Goal: Task Accomplishment & Management: Manage account settings

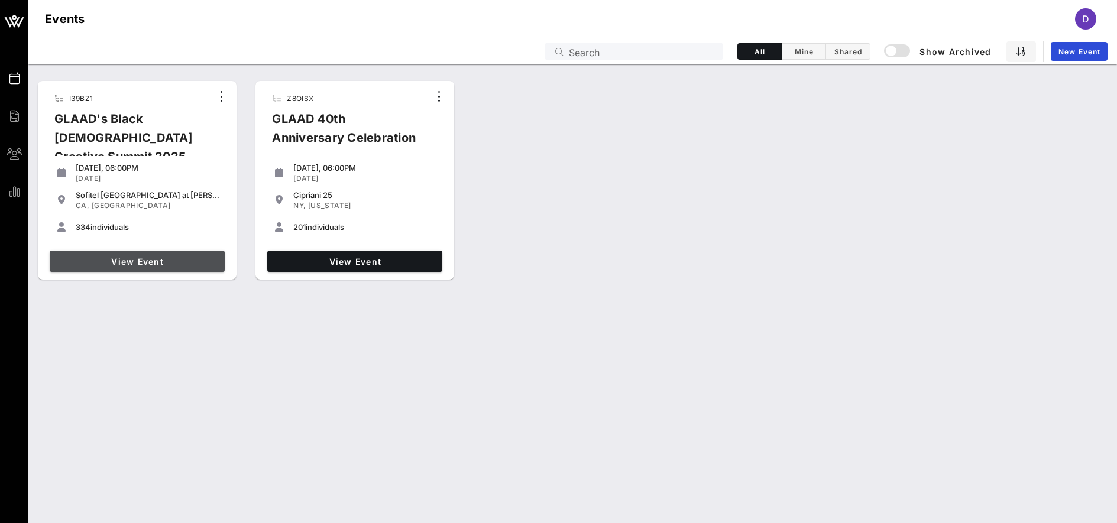
click at [148, 266] on link "View Event" at bounding box center [137, 261] width 175 height 21
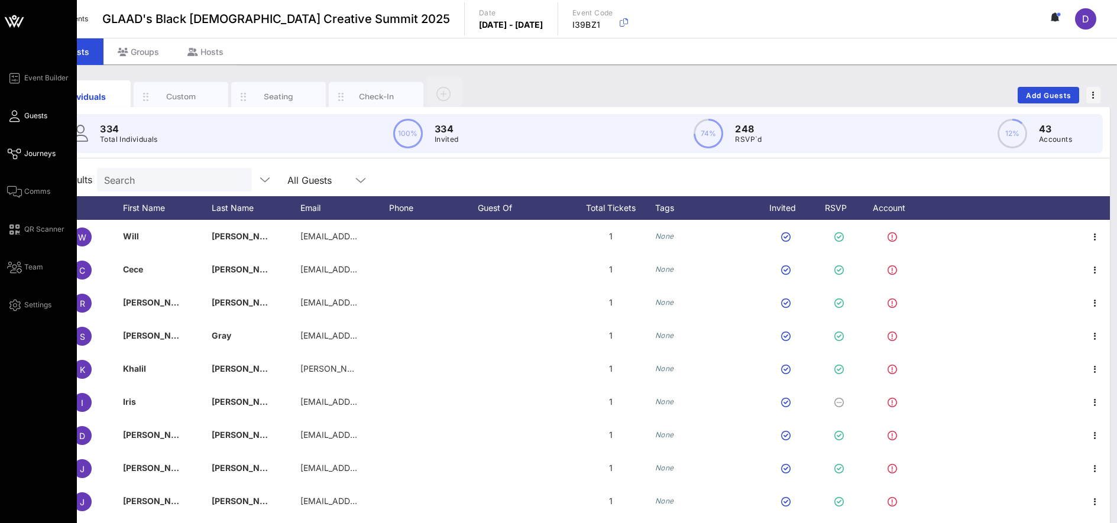
click at [27, 152] on span "Journeys" at bounding box center [39, 153] width 31 height 11
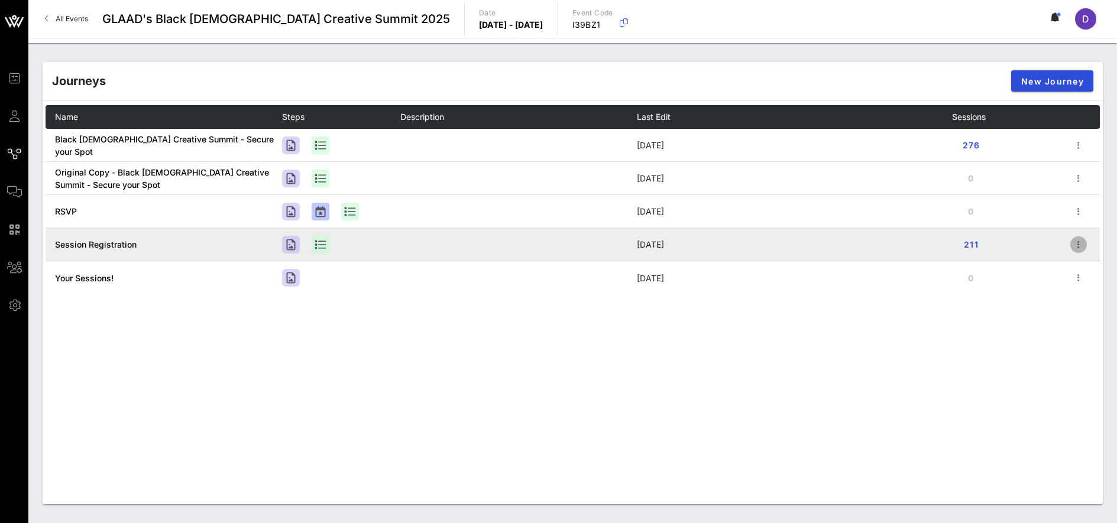
click at [1076, 244] on icon "button" at bounding box center [1078, 245] width 14 height 14
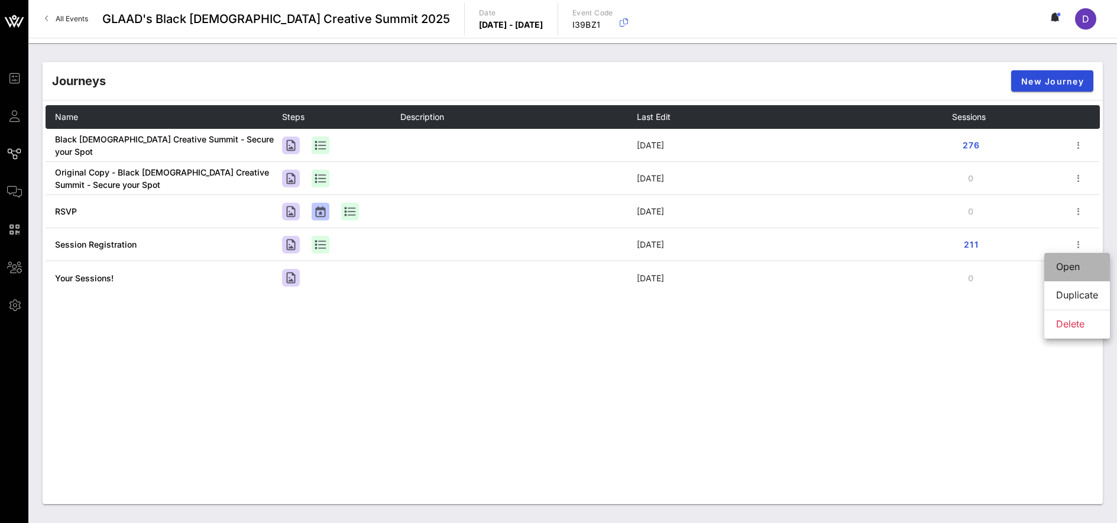
click at [1080, 267] on div "Open" at bounding box center [1077, 266] width 42 height 11
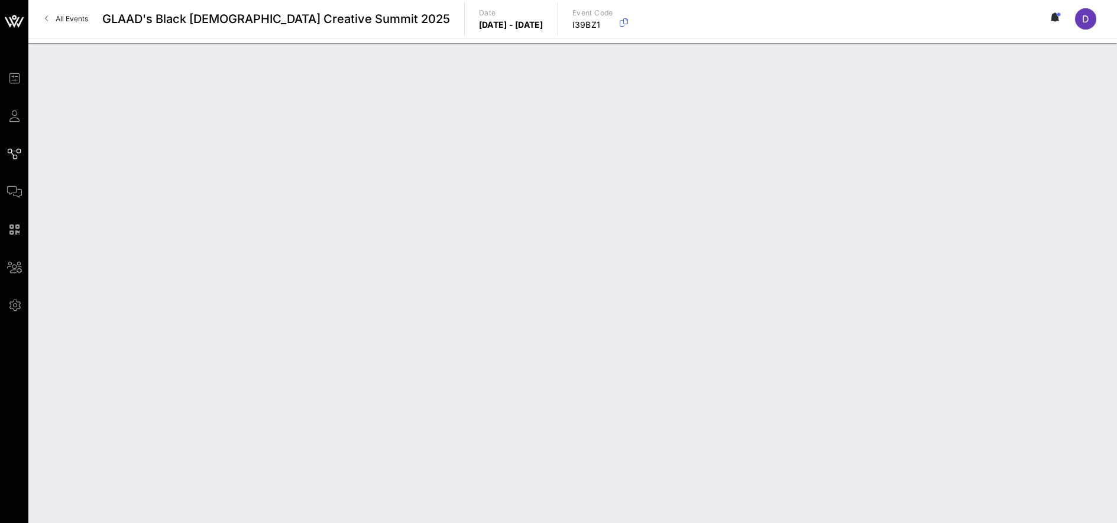
type input "Session Registration"
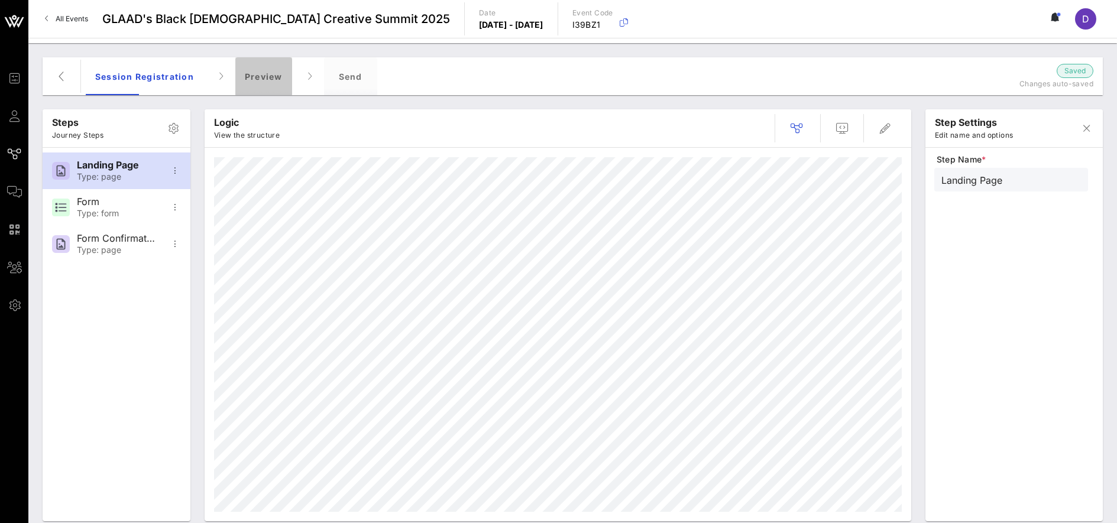
click at [261, 80] on div "Preview" at bounding box center [263, 76] width 57 height 38
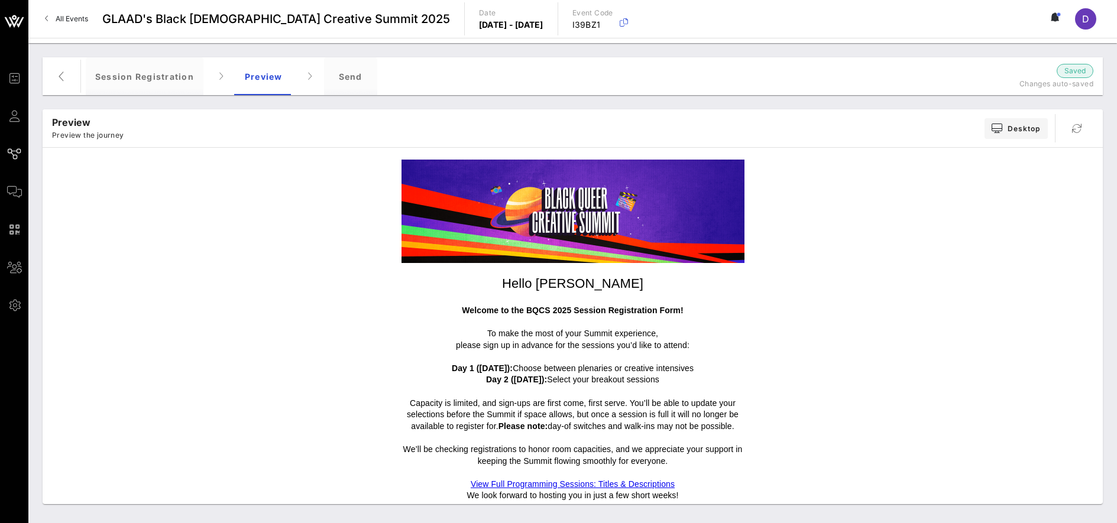
scroll to position [43, 0]
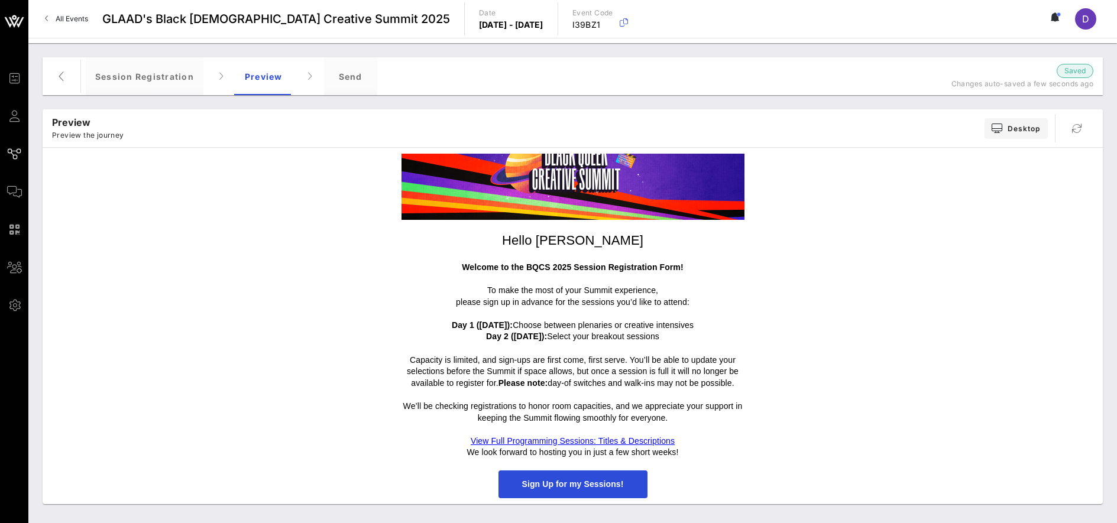
click at [588, 442] on link "View Full Programming Sessions: Titles & Descriptions" at bounding box center [572, 440] width 204 height 9
click at [535, 472] on span "Sign Up for my Sessions!" at bounding box center [572, 484] width 149 height 28
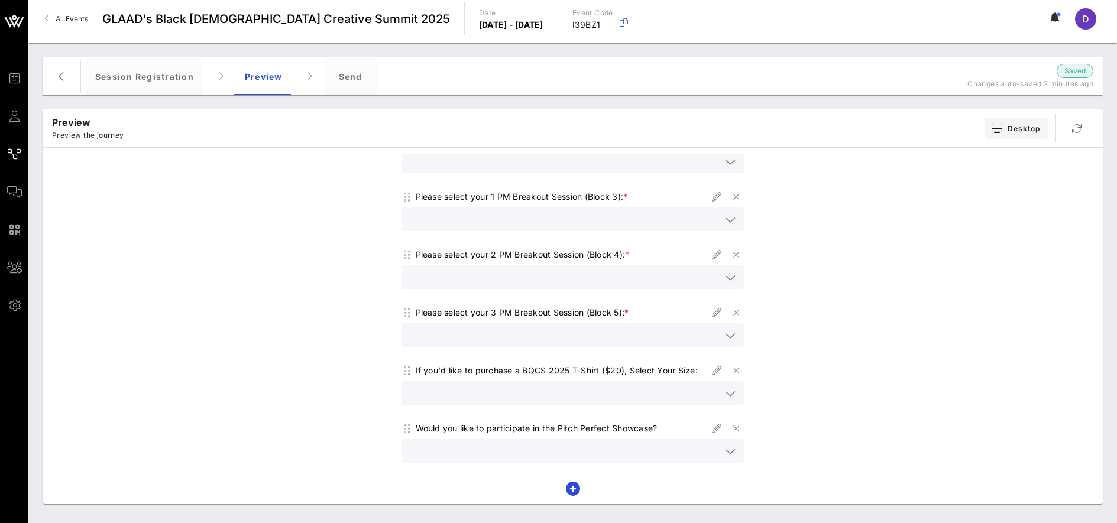
scroll to position [499, 0]
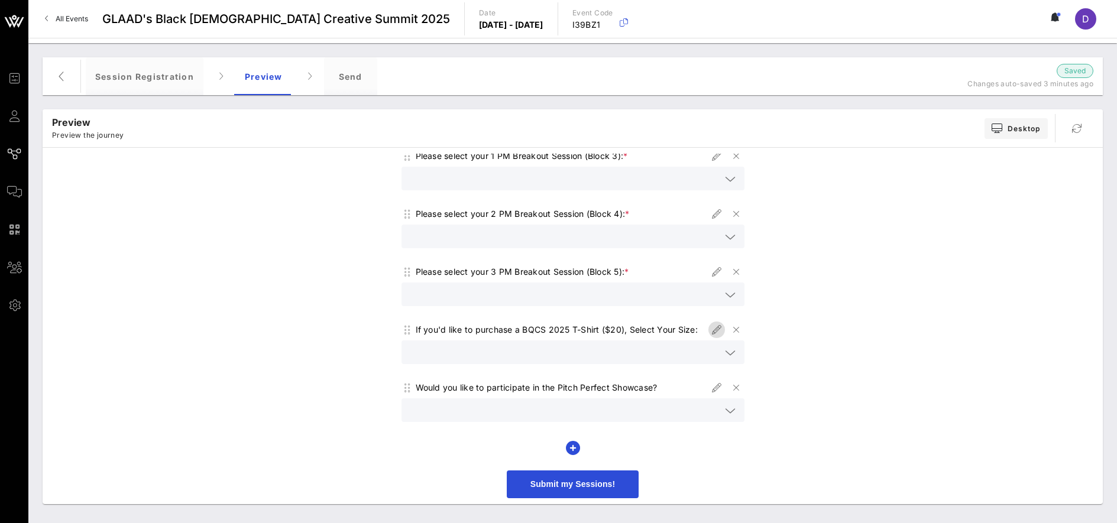
click at [714, 330] on icon "button" at bounding box center [716, 330] width 14 height 14
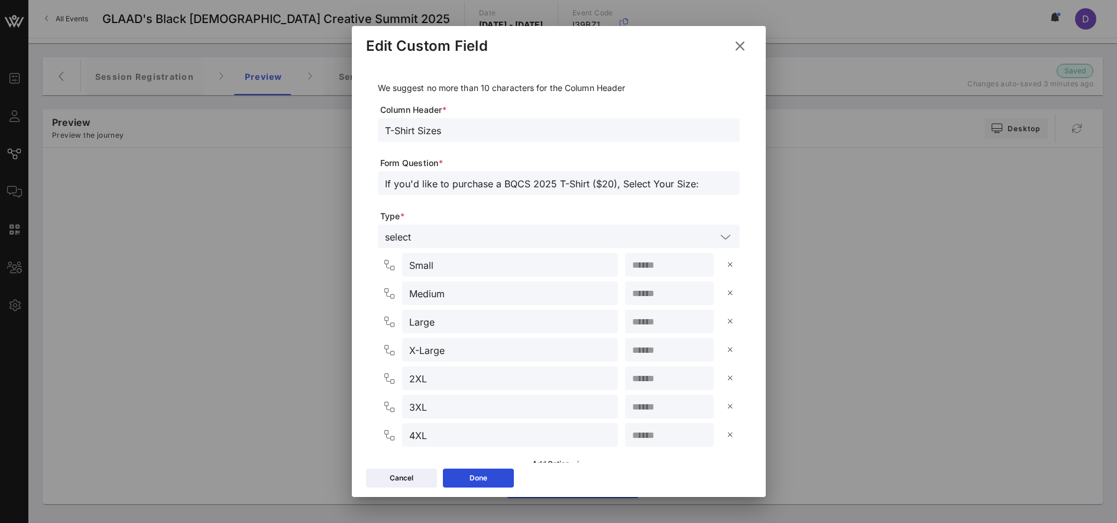
click at [652, 267] on input "**" at bounding box center [669, 264] width 74 height 15
type input "*"
click at [648, 291] on input "**" at bounding box center [669, 292] width 74 height 15
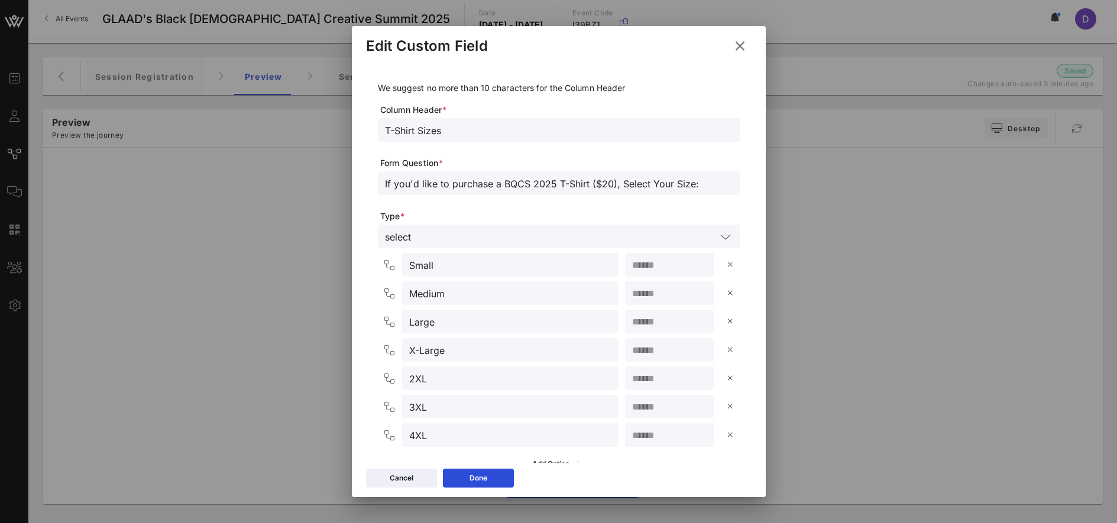
click at [648, 291] on input "***" at bounding box center [669, 292] width 74 height 15
type input "*"
click at [645, 317] on input "**" at bounding box center [669, 321] width 74 height 15
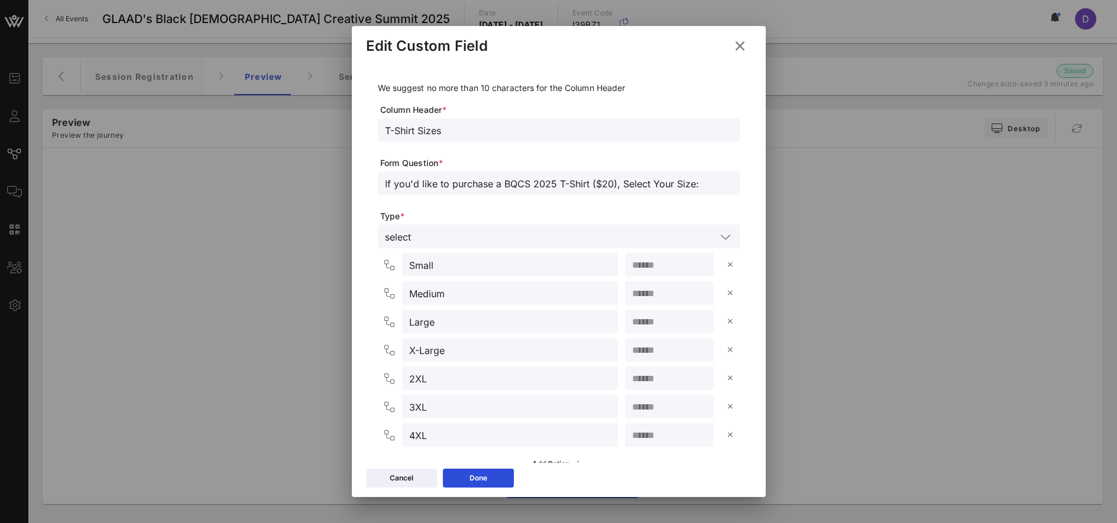
click at [645, 317] on input "**" at bounding box center [669, 321] width 74 height 15
type input "*"
click at [644, 351] on input "**" at bounding box center [669, 349] width 74 height 15
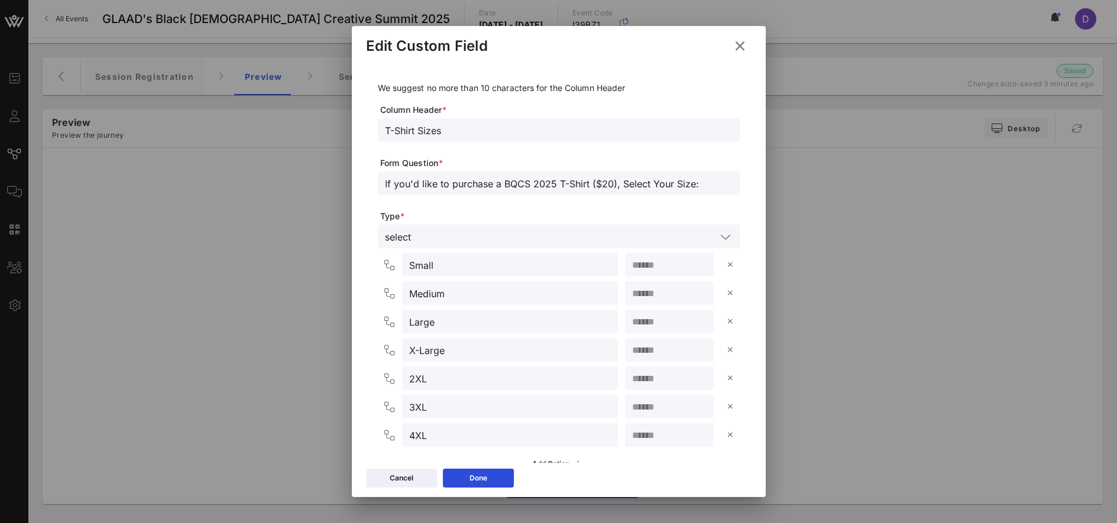
click at [644, 351] on input "**" at bounding box center [669, 349] width 74 height 15
type input "*"
click at [643, 379] on input "**" at bounding box center [669, 378] width 74 height 15
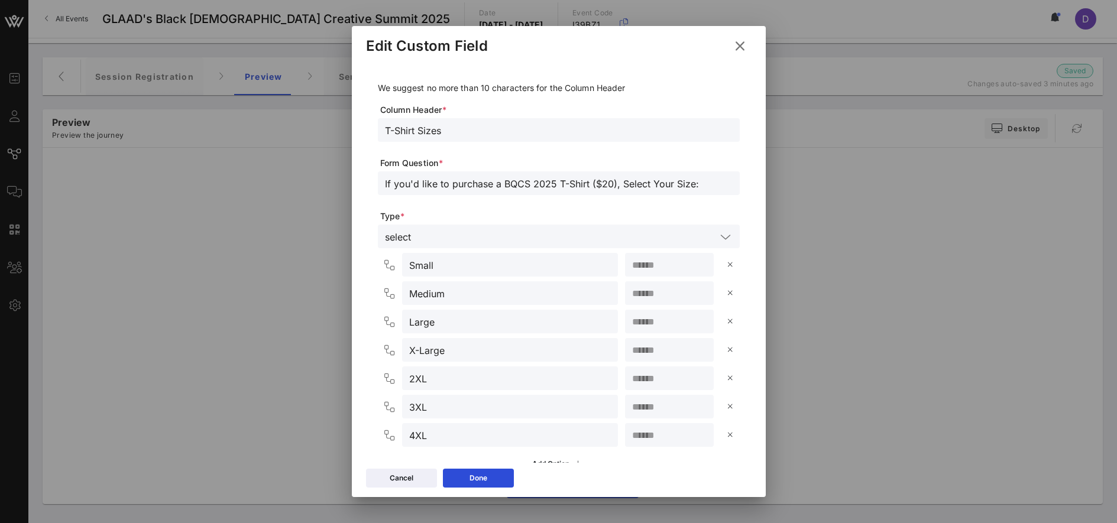
type input "*"
click at [644, 409] on input "**" at bounding box center [669, 406] width 74 height 15
type input "*"
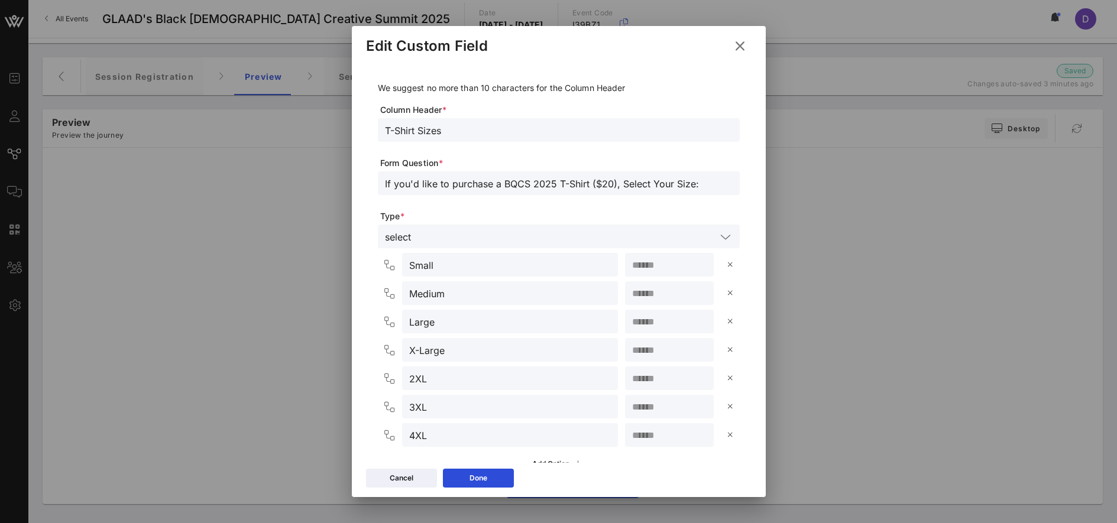
click at [645, 439] on input "**" at bounding box center [669, 434] width 74 height 15
click at [645, 439] on input "***" at bounding box center [669, 434] width 74 height 15
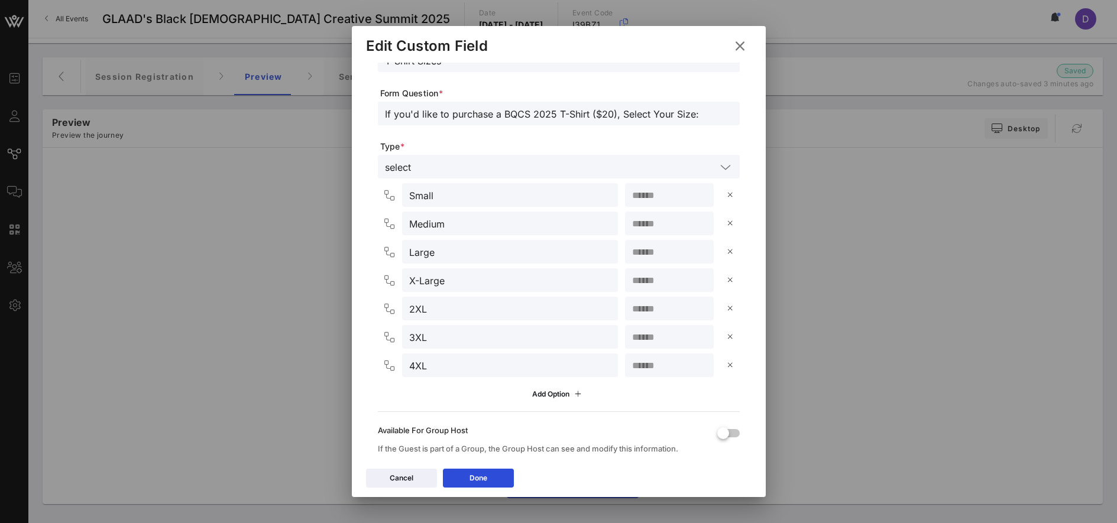
scroll to position [187, 0]
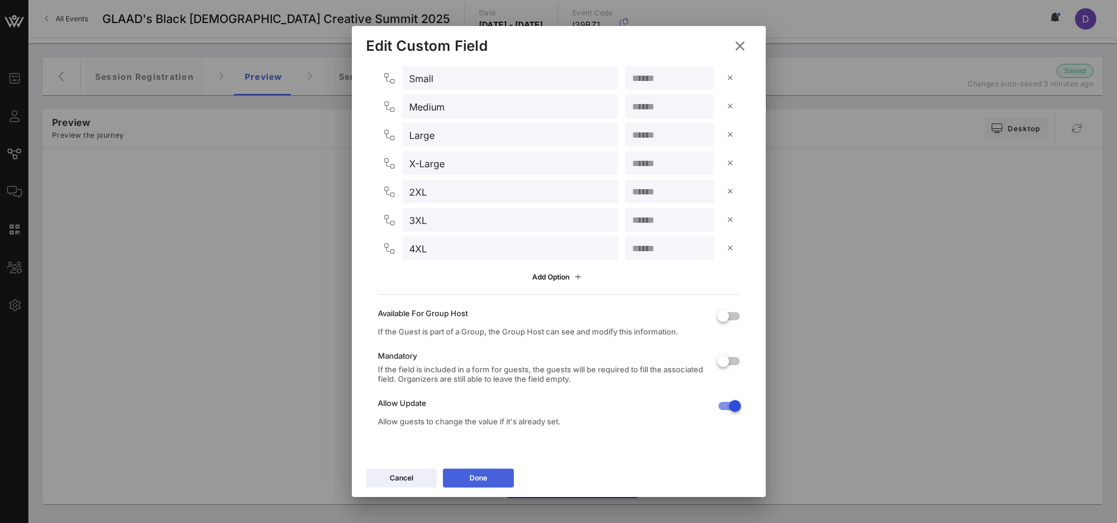
type input "*"
click at [491, 481] on button "Done" at bounding box center [478, 478] width 71 height 19
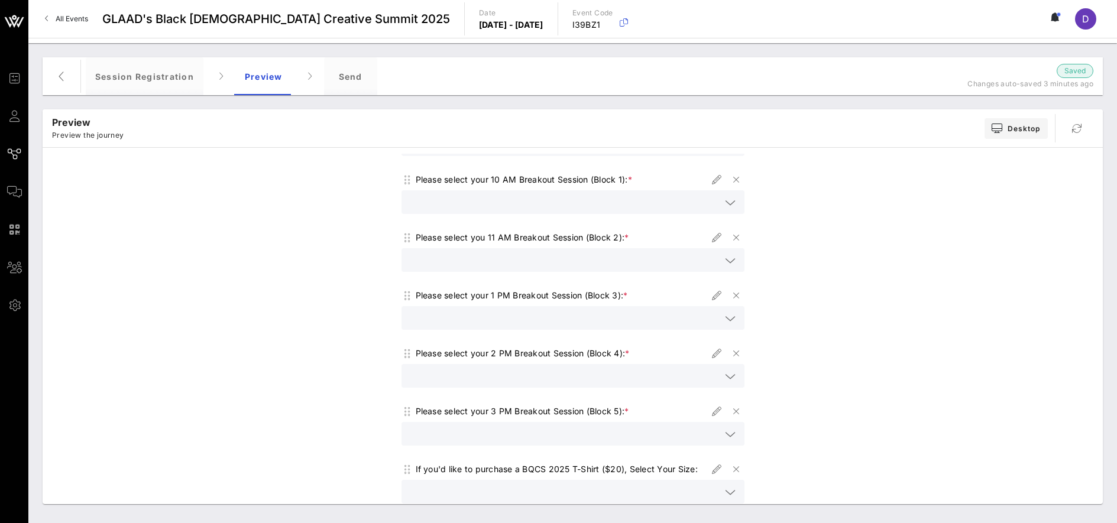
scroll to position [499, 0]
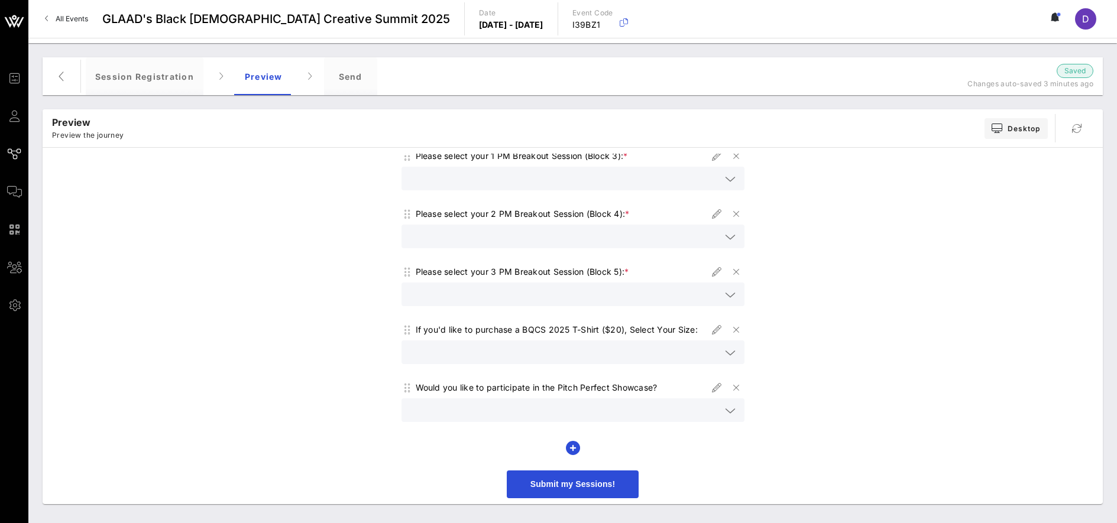
click at [727, 353] on icon at bounding box center [730, 353] width 11 height 14
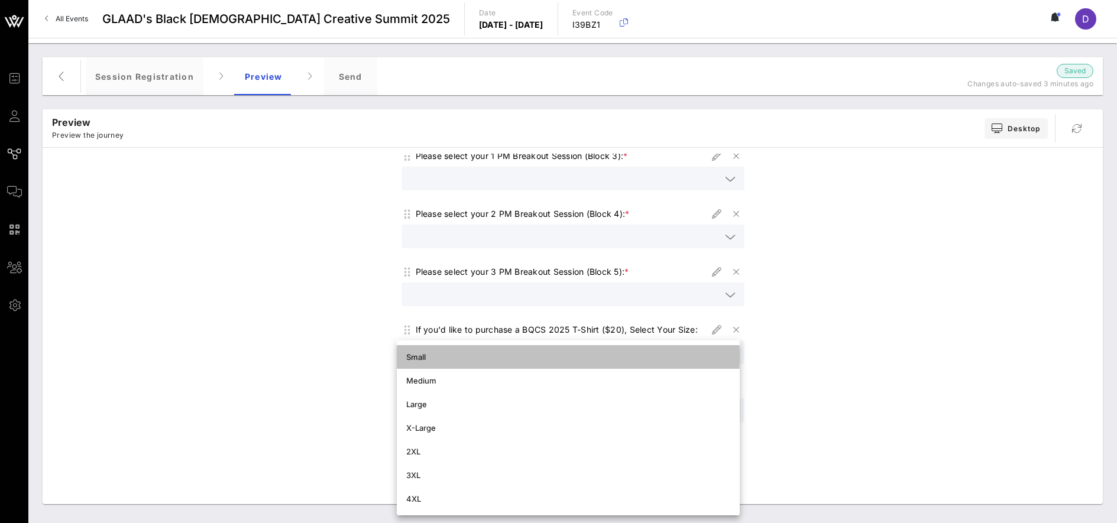
click at [609, 357] on div "Small" at bounding box center [568, 356] width 324 height 9
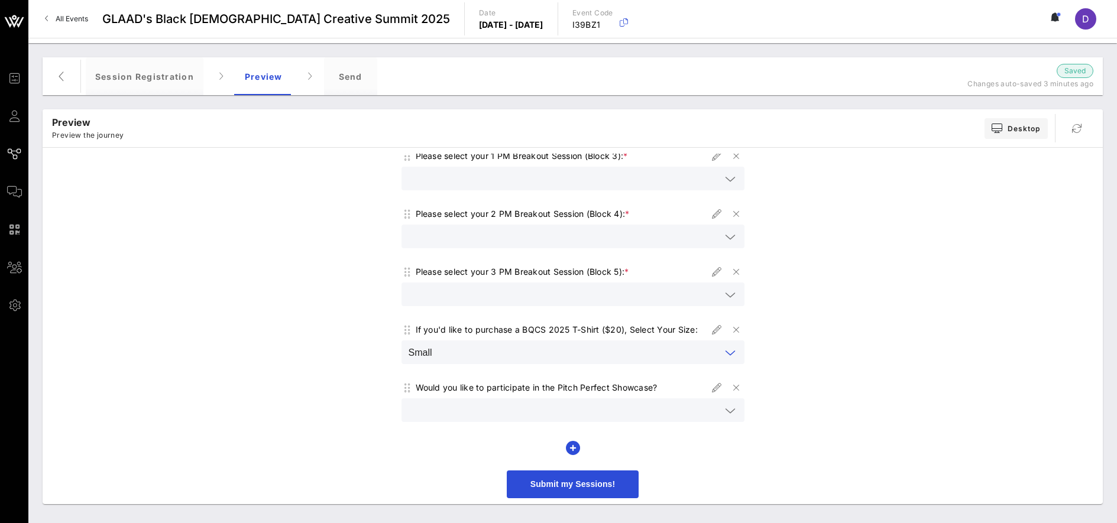
click at [725, 355] on icon at bounding box center [730, 353] width 11 height 14
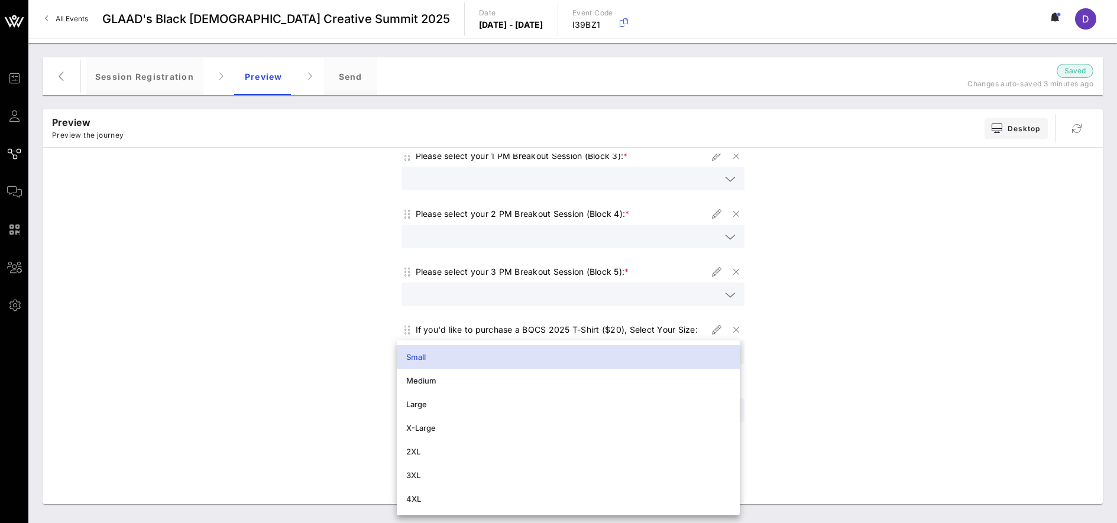
click at [723, 355] on div "Small" at bounding box center [568, 356] width 324 height 9
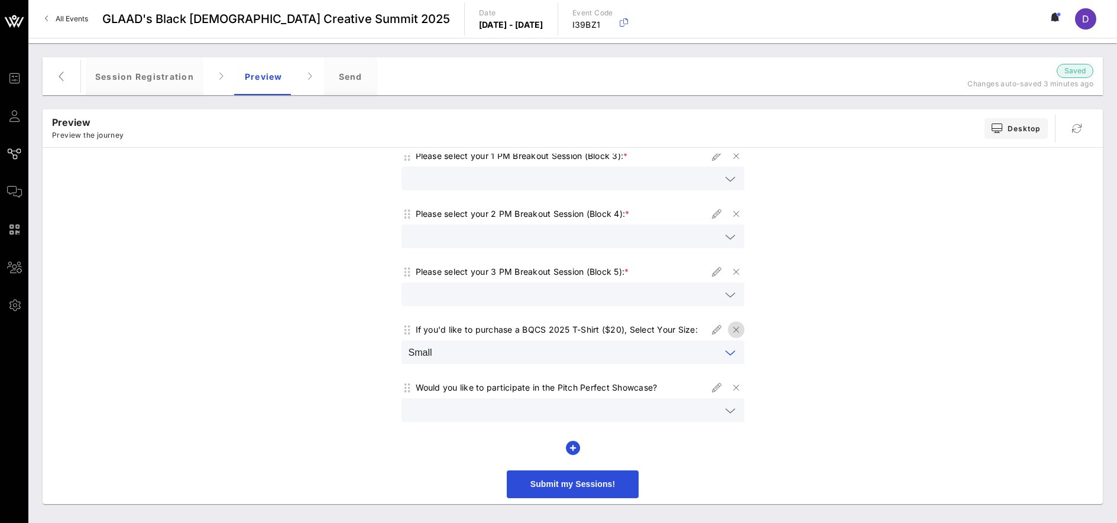
click at [729, 330] on icon "button" at bounding box center [736, 330] width 14 height 14
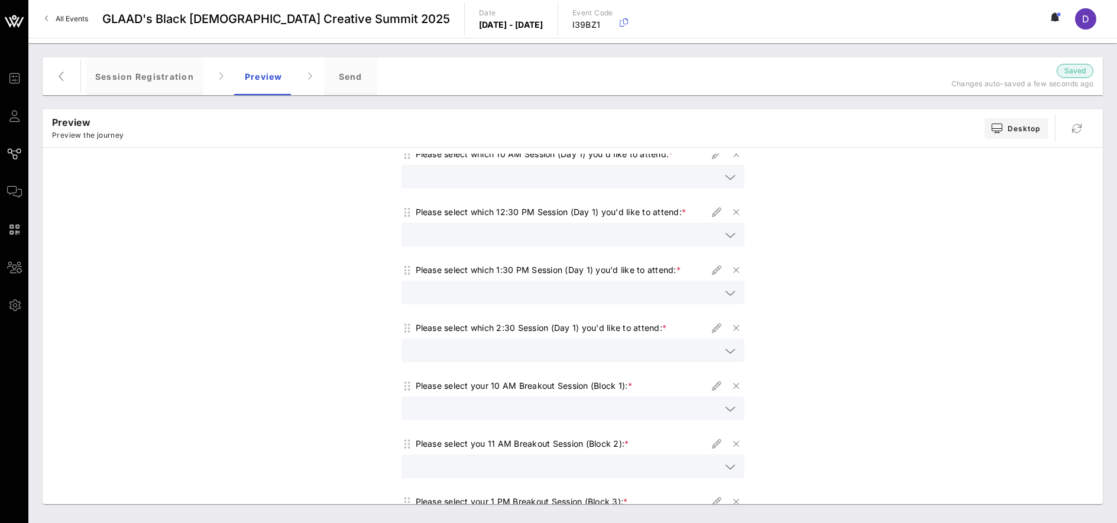
scroll to position [0, 0]
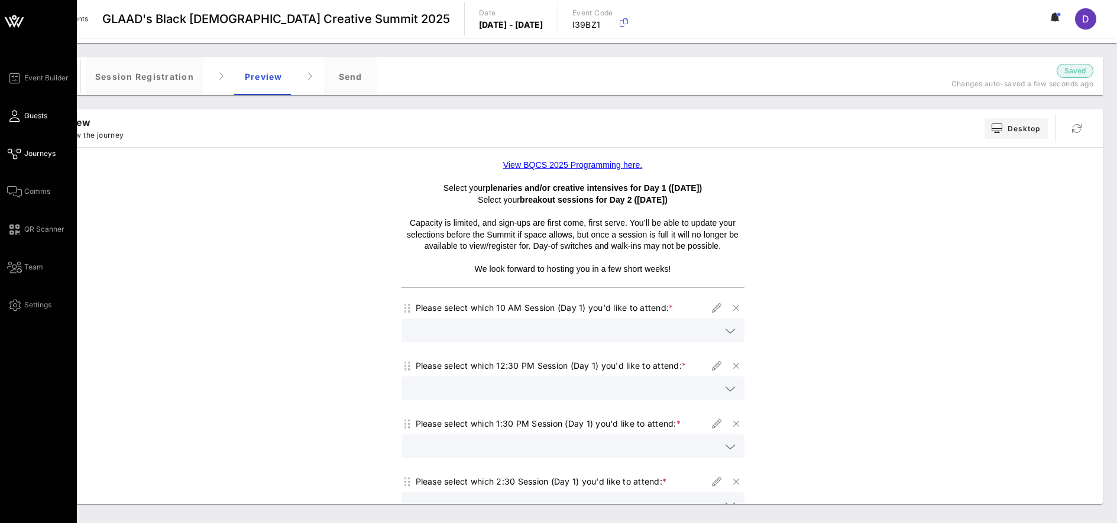
click at [21, 122] on link "Guests" at bounding box center [27, 116] width 40 height 14
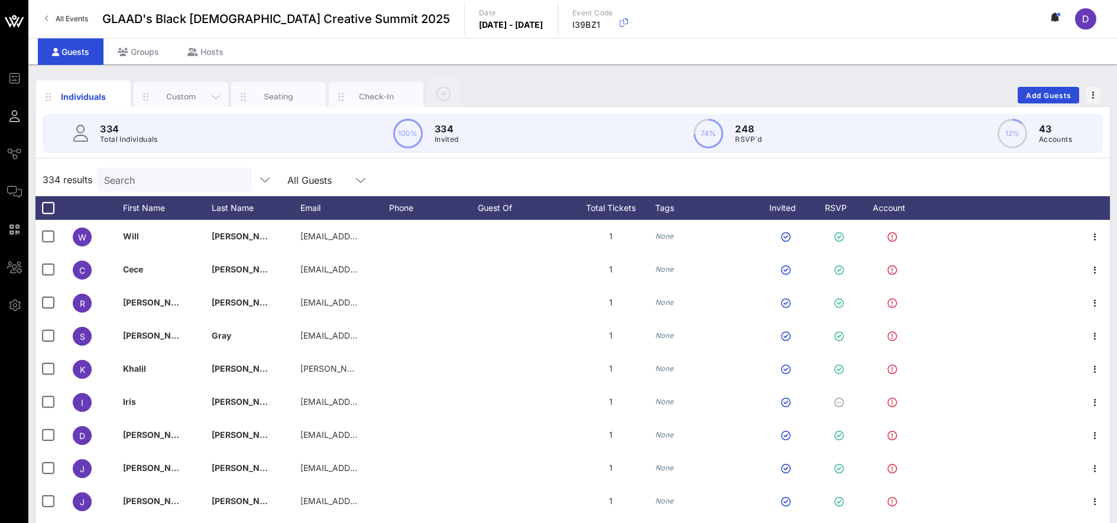
click at [175, 105] on div "Custom" at bounding box center [181, 97] width 95 height 30
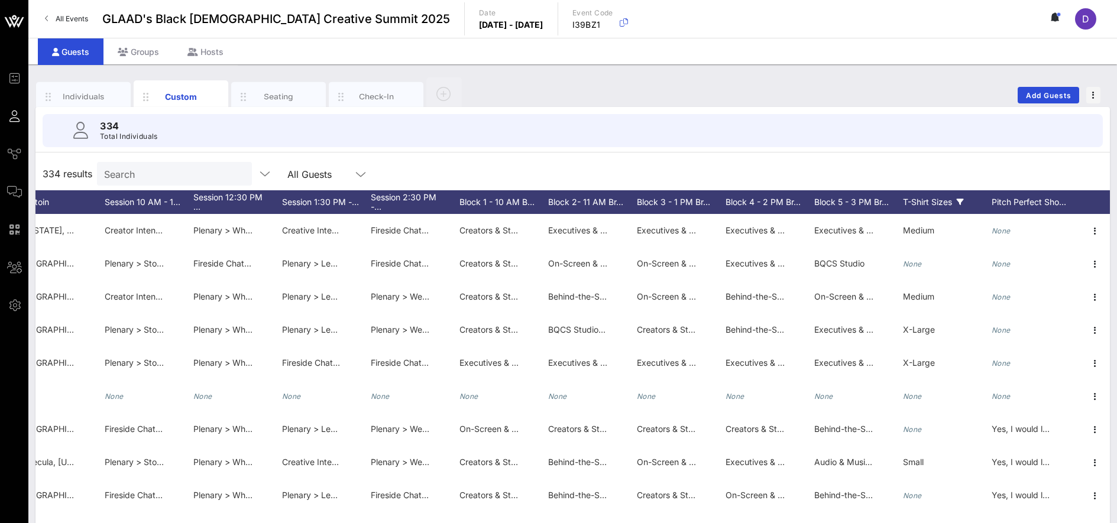
click at [962, 199] on icon at bounding box center [959, 202] width 7 height 7
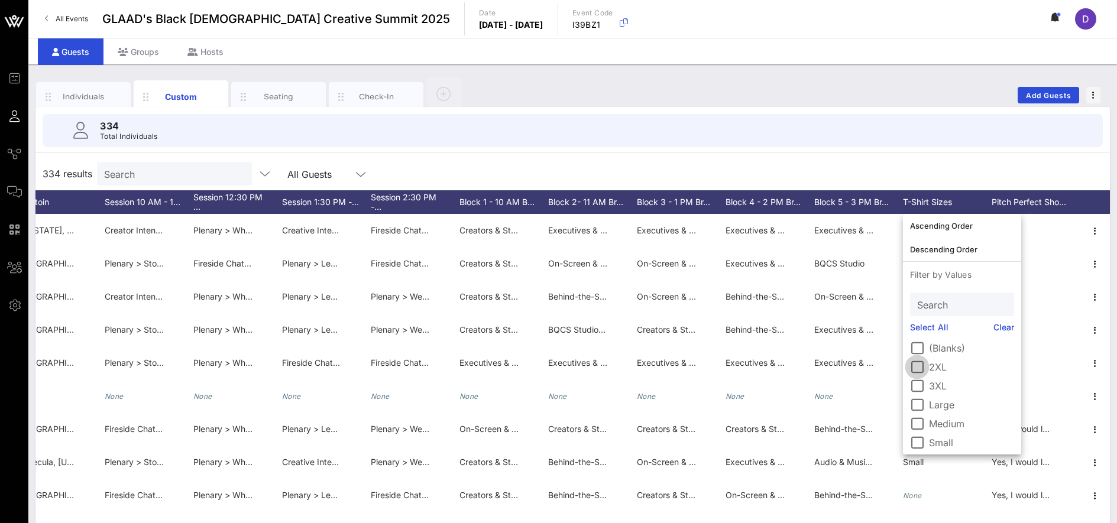
click at [918, 366] on div at bounding box center [917, 367] width 20 height 20
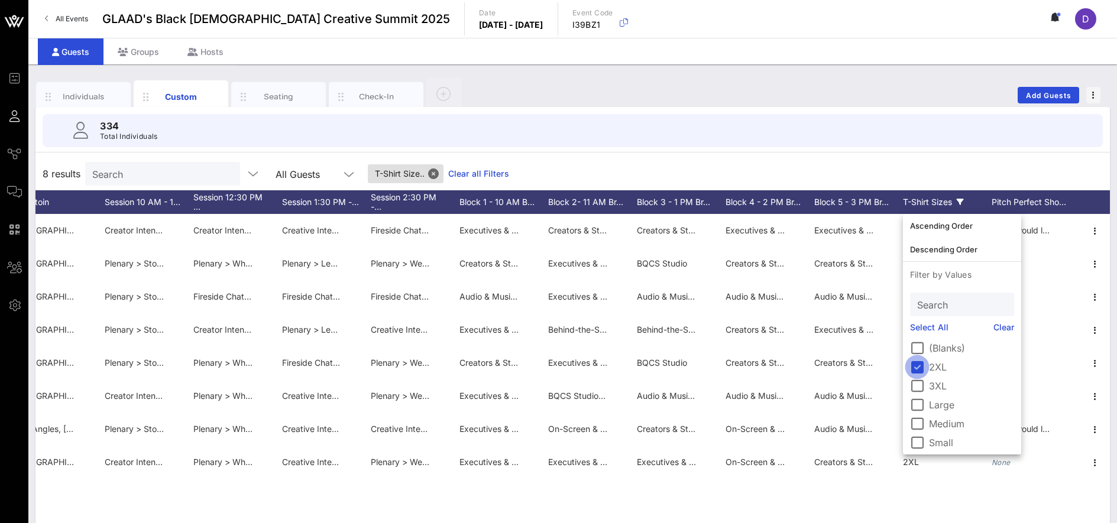
scroll to position [0, 2123]
click at [915, 369] on div at bounding box center [917, 367] width 20 height 20
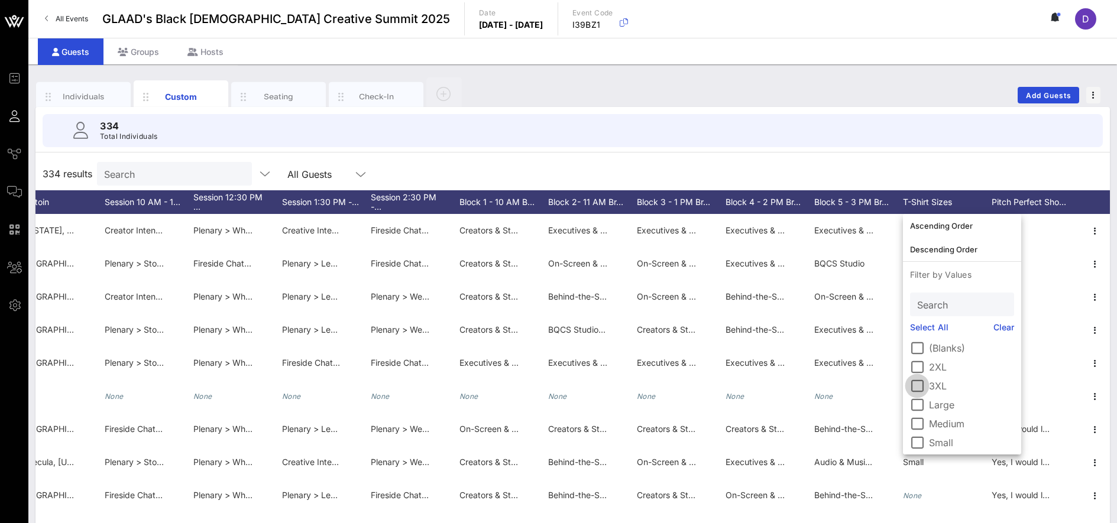
click at [915, 383] on div at bounding box center [917, 386] width 20 height 20
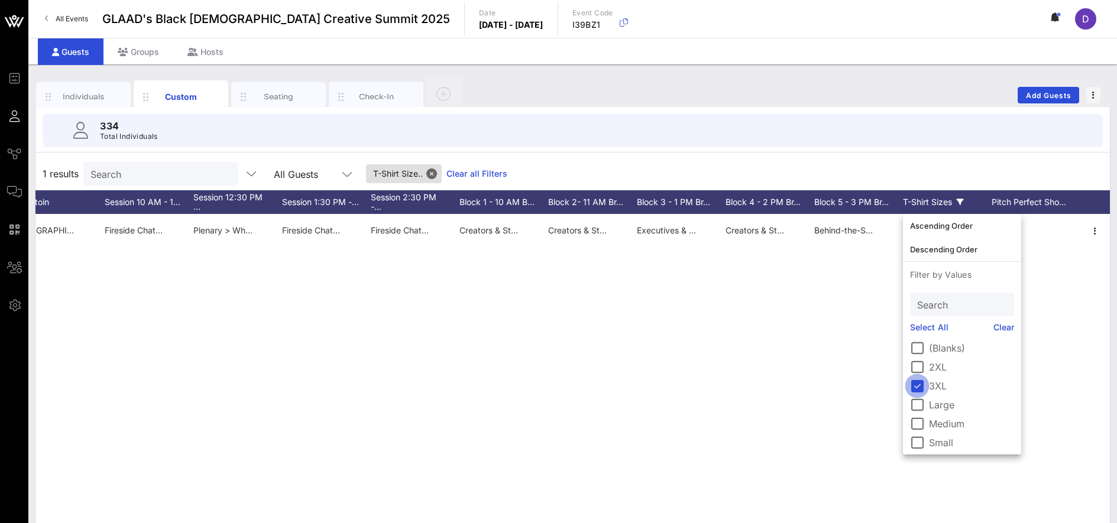
click at [914, 388] on div at bounding box center [917, 386] width 20 height 20
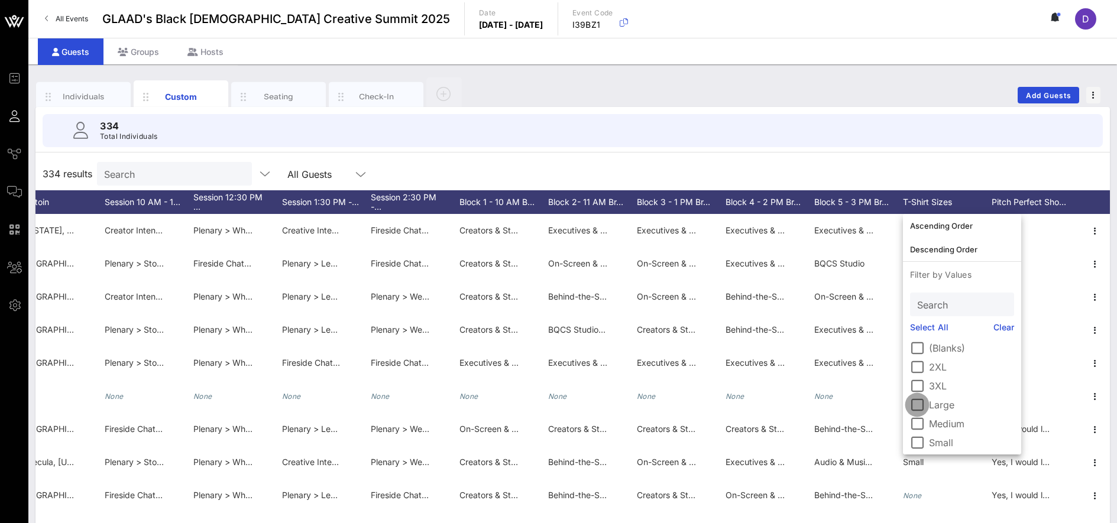
click at [918, 408] on div at bounding box center [917, 405] width 20 height 20
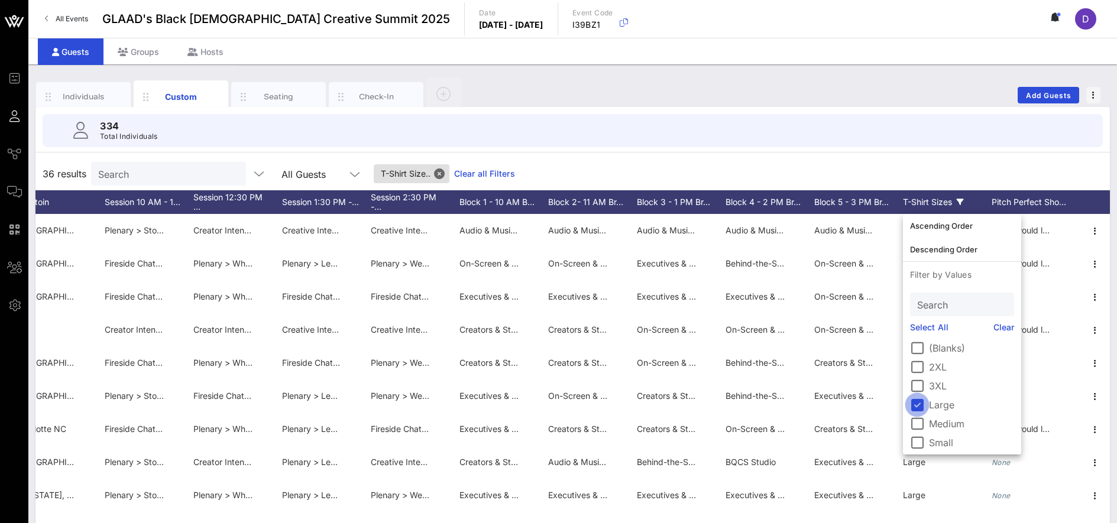
click at [917, 402] on div at bounding box center [917, 405] width 20 height 20
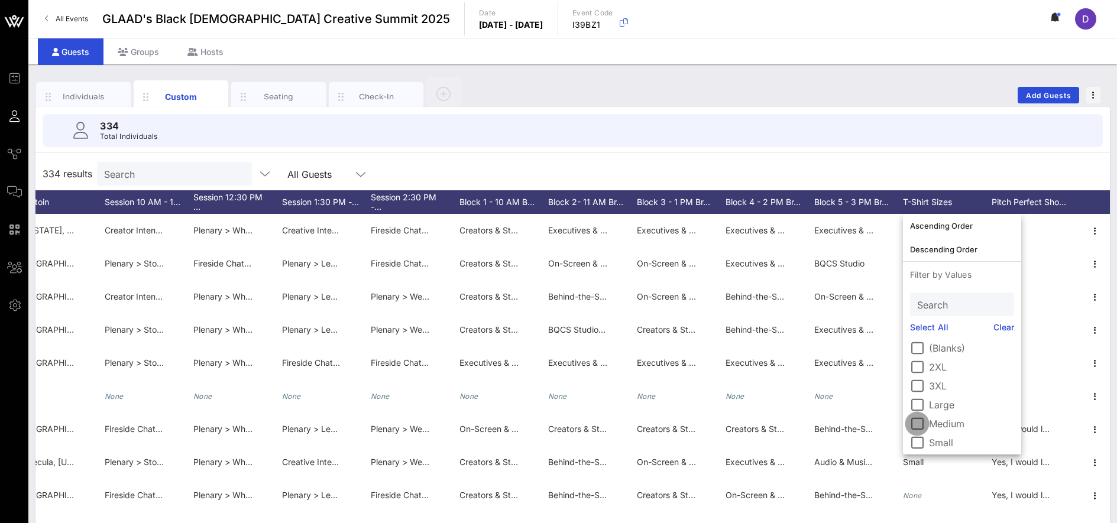
click at [919, 427] on div at bounding box center [917, 424] width 20 height 20
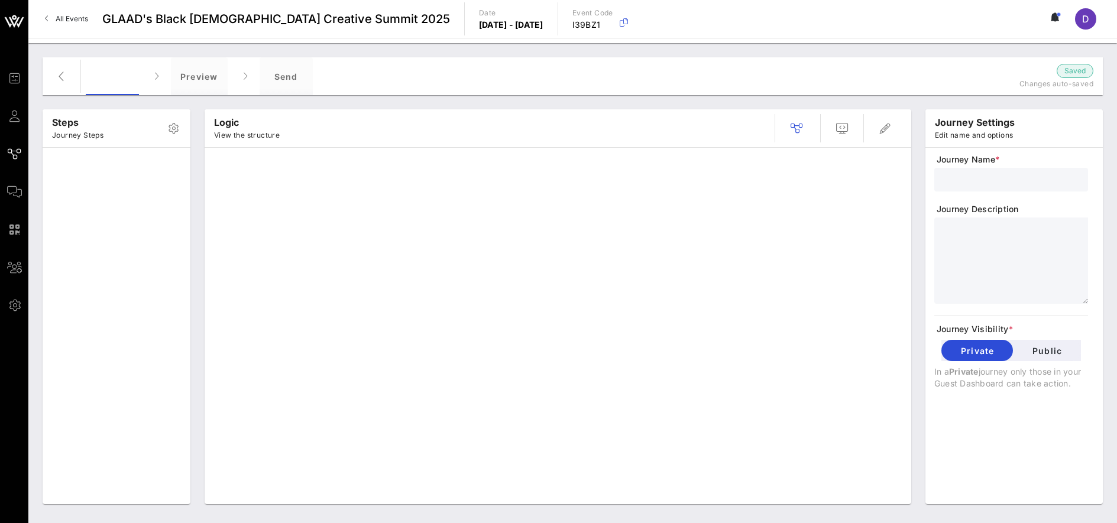
type input "Session Registration"
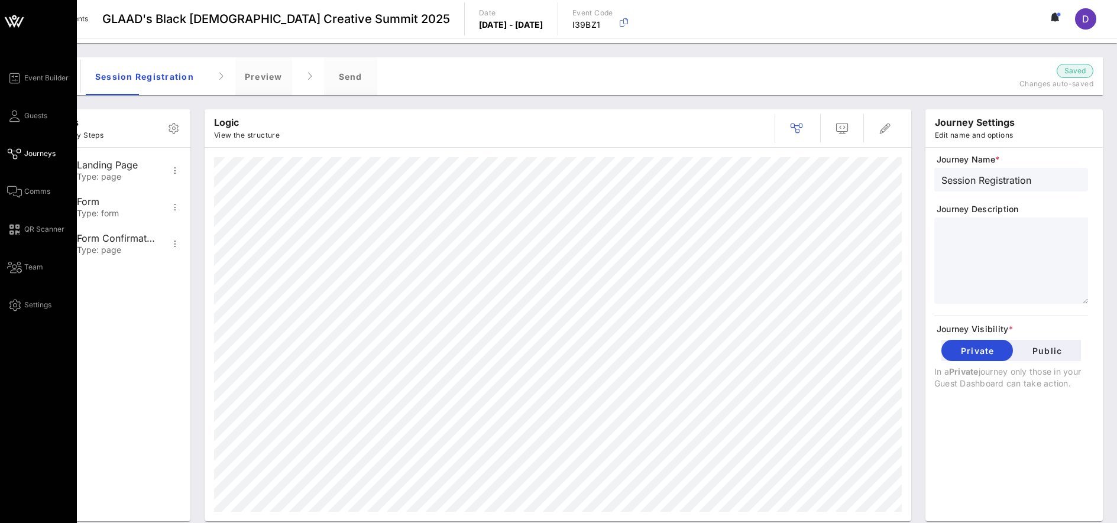
click at [26, 105] on div "Event Builder Guests Journeys Comms QR Scanner Team Settings" at bounding box center [42, 191] width 70 height 241
click at [28, 115] on span "Guests" at bounding box center [35, 116] width 23 height 11
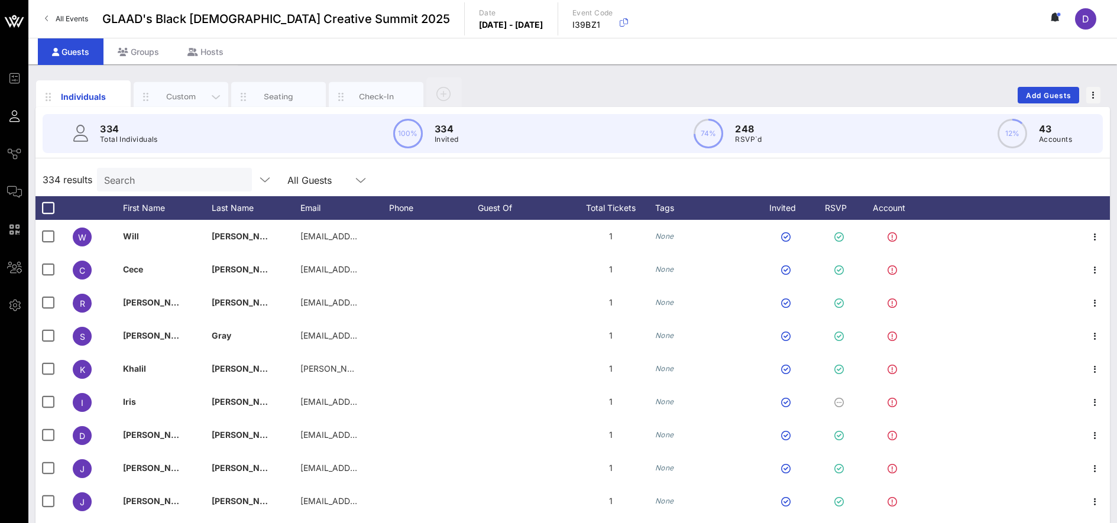
click at [194, 91] on div "Custom" at bounding box center [181, 96] width 53 height 11
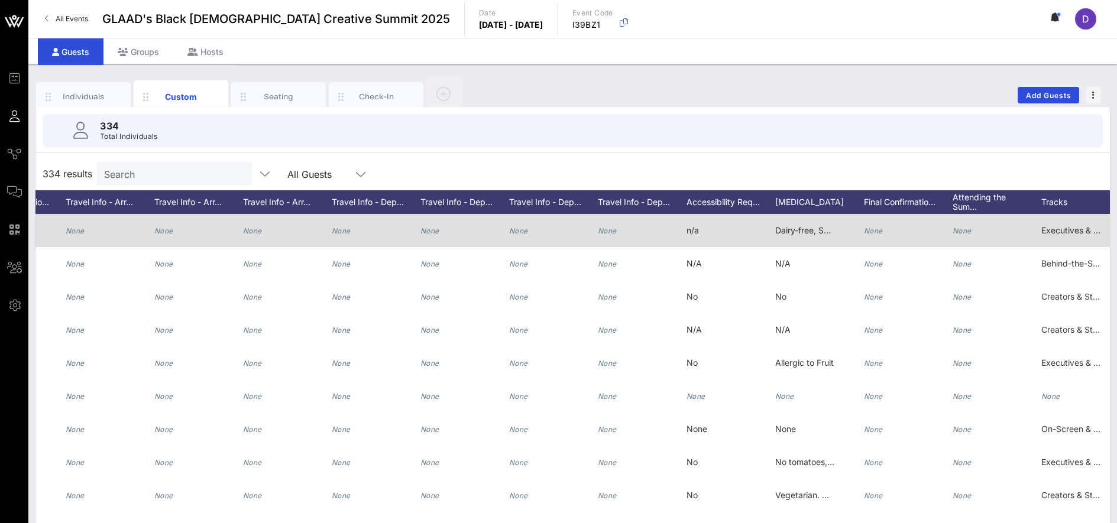
scroll to position [0, 1388]
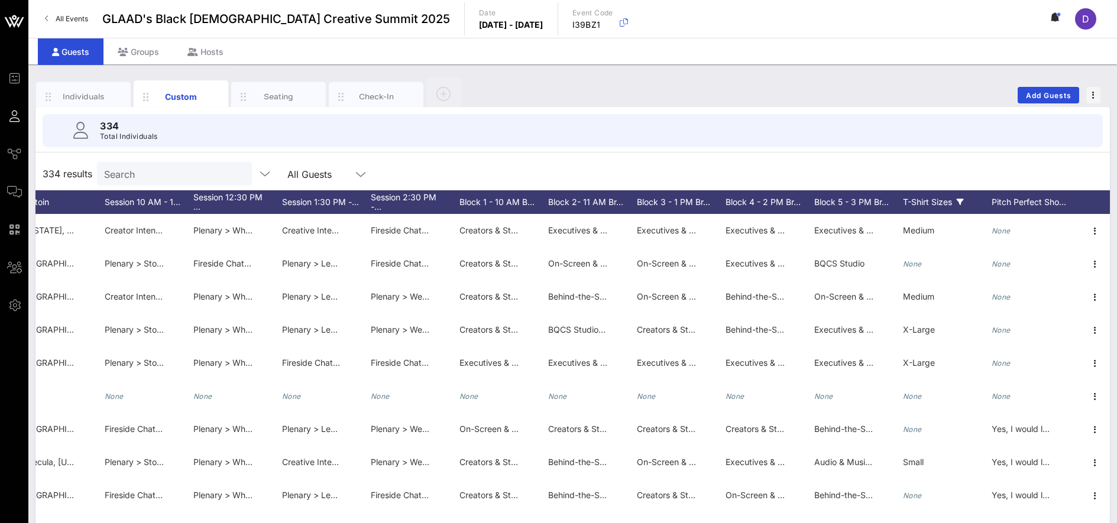
click at [965, 205] on div "T-Shirt Sizes" at bounding box center [947, 202] width 89 height 24
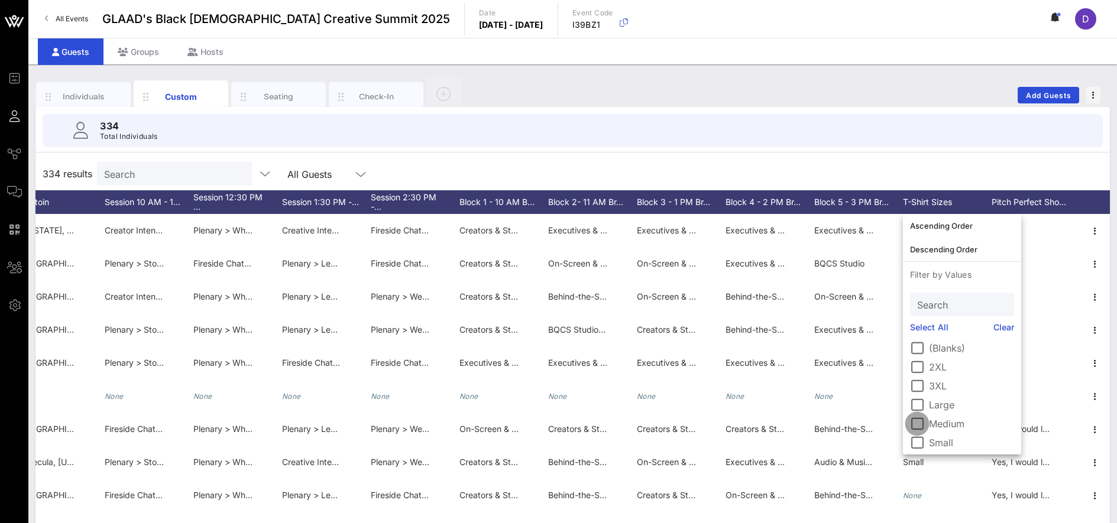
click at [916, 431] on div at bounding box center [917, 424] width 20 height 20
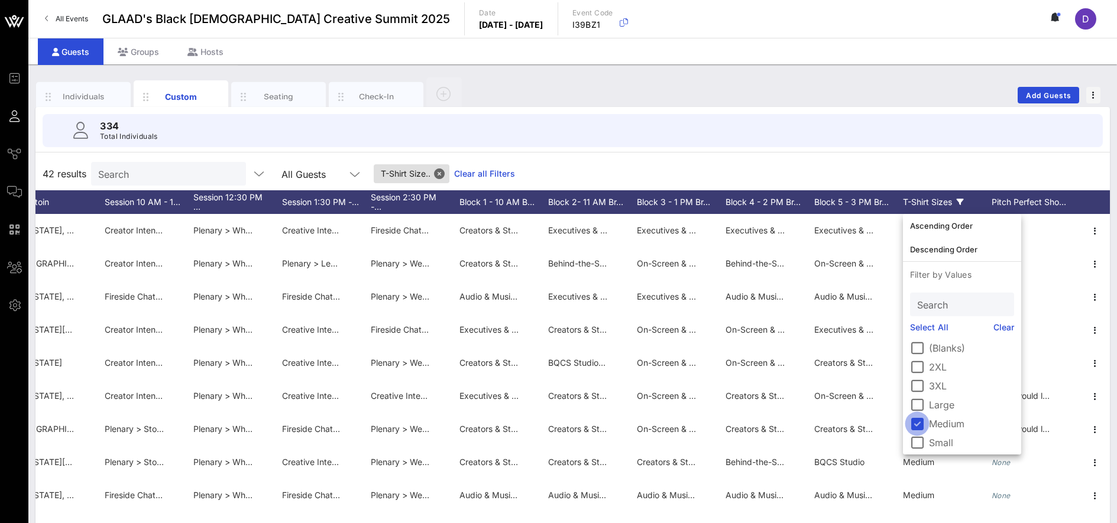
click at [911, 423] on div at bounding box center [917, 424] width 20 height 20
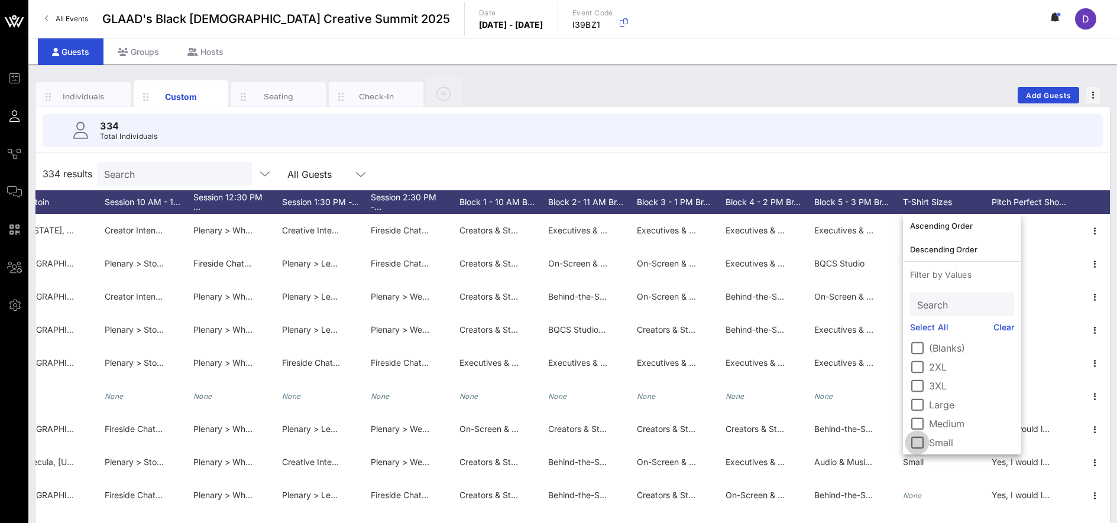
click at [916, 443] on div at bounding box center [917, 443] width 20 height 20
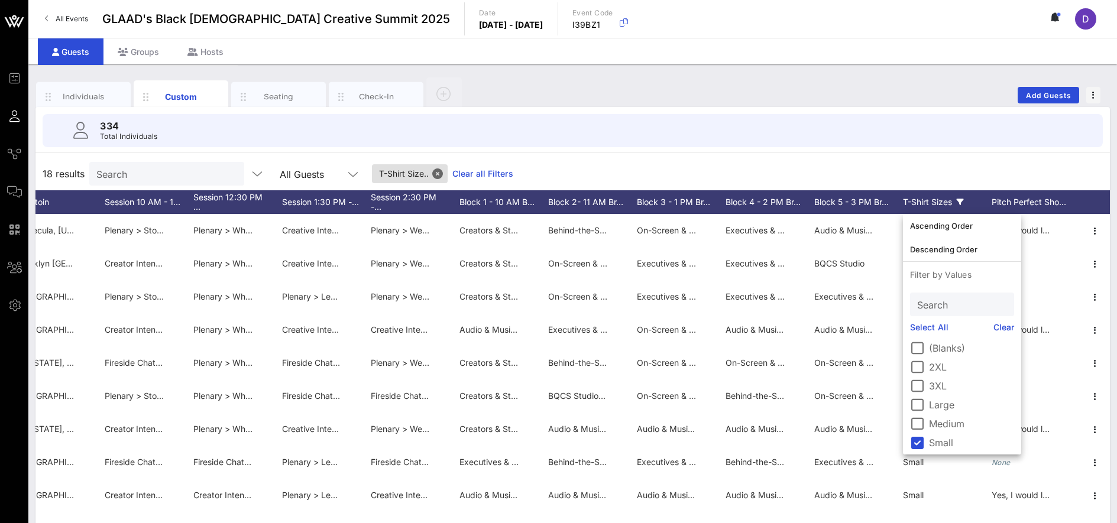
click at [996, 177] on div "18 results Search All Guests T-Shirt Size.. Clear all Filters" at bounding box center [572, 173] width 1074 height 33
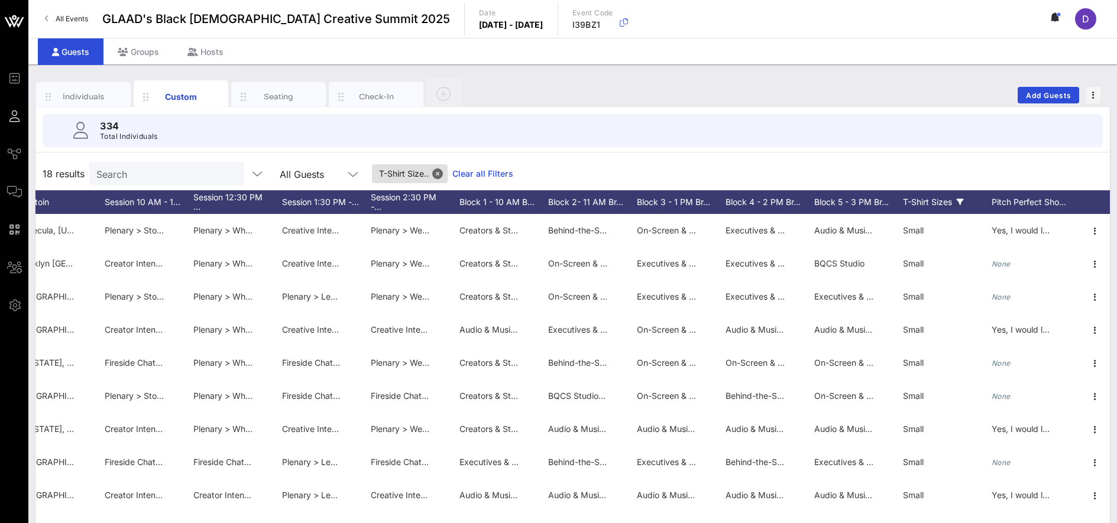
click at [958, 202] on icon at bounding box center [959, 202] width 7 height 7
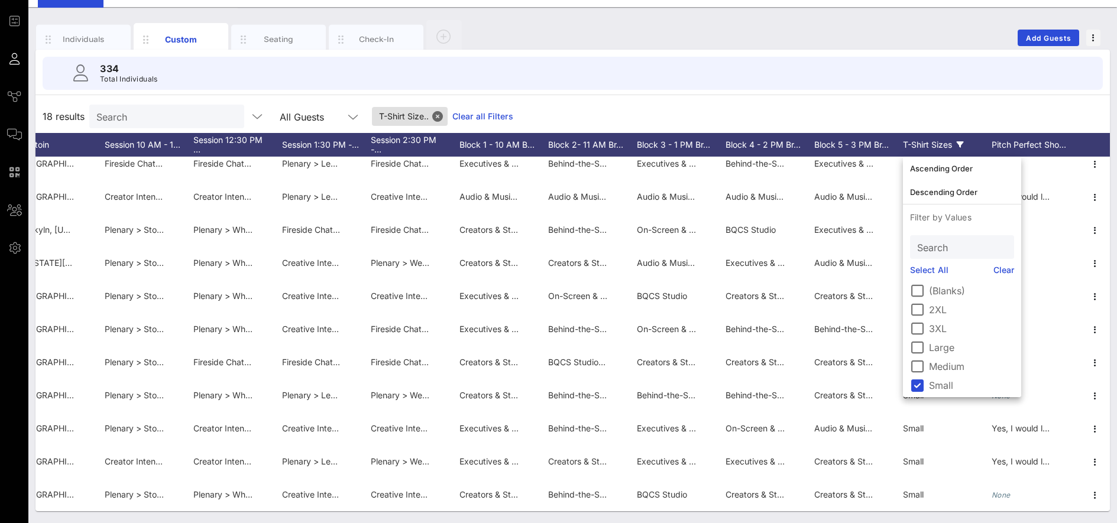
scroll to position [0, 0]
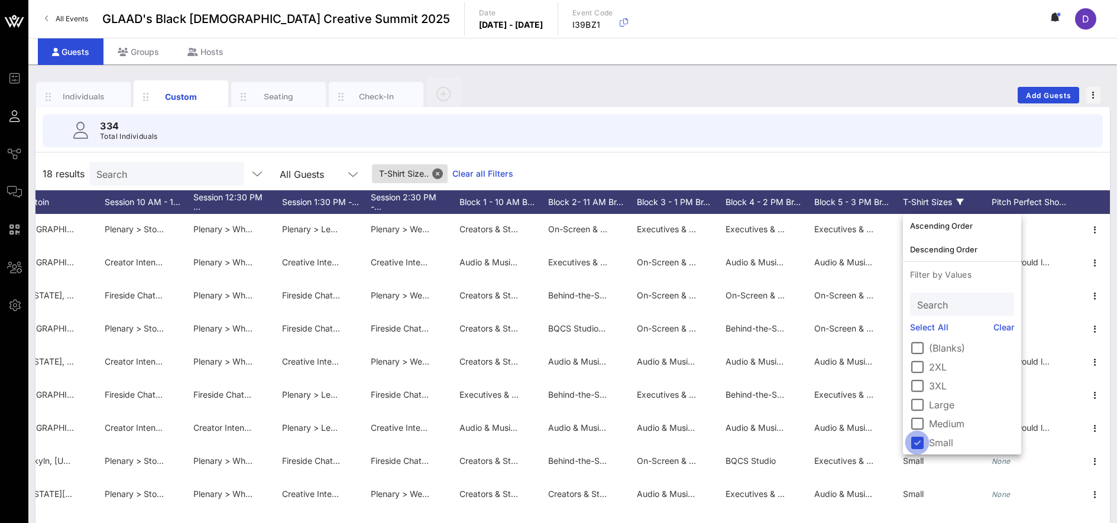
click at [919, 448] on div at bounding box center [917, 443] width 20 height 20
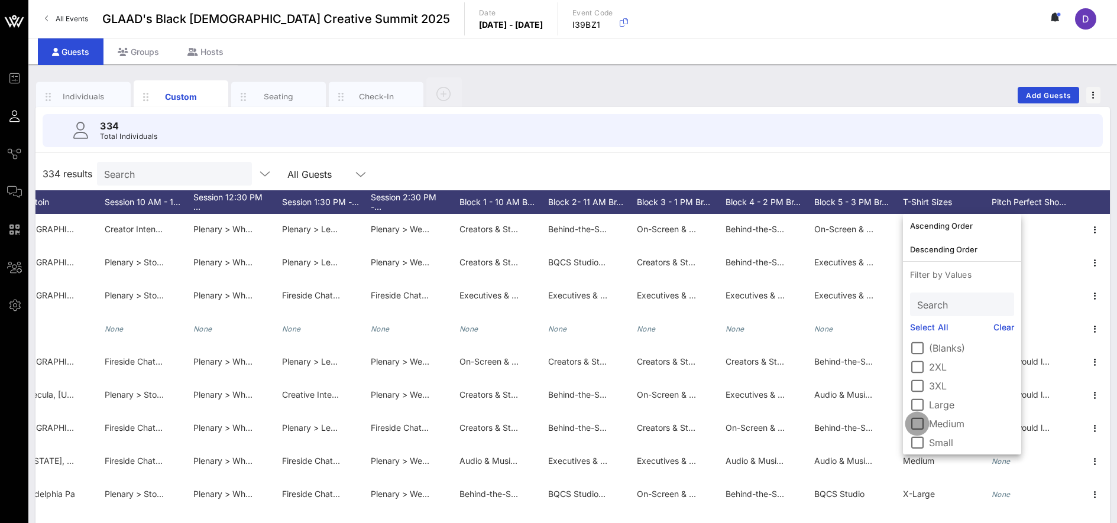
click at [917, 424] on div at bounding box center [917, 424] width 20 height 20
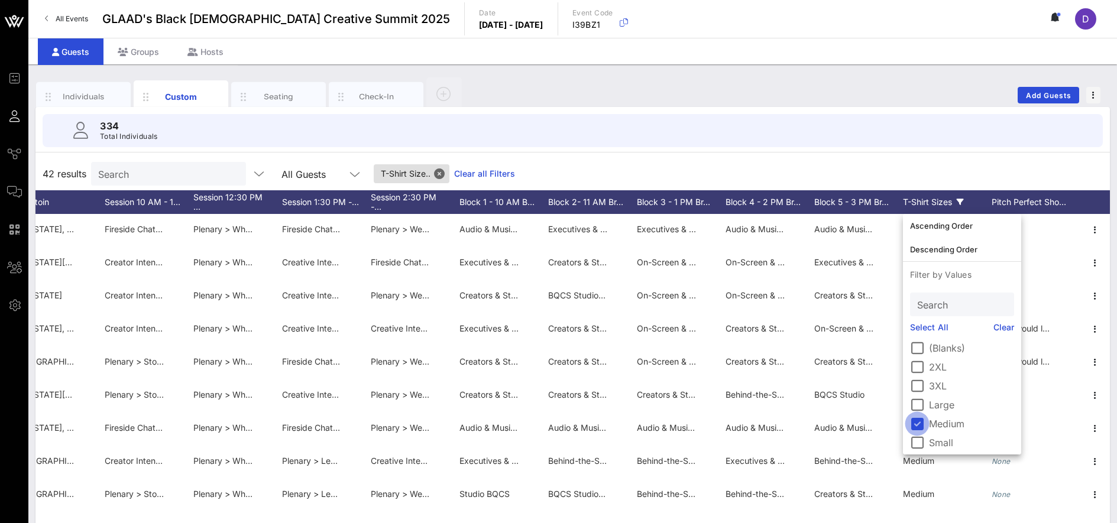
click at [914, 425] on div at bounding box center [917, 424] width 20 height 20
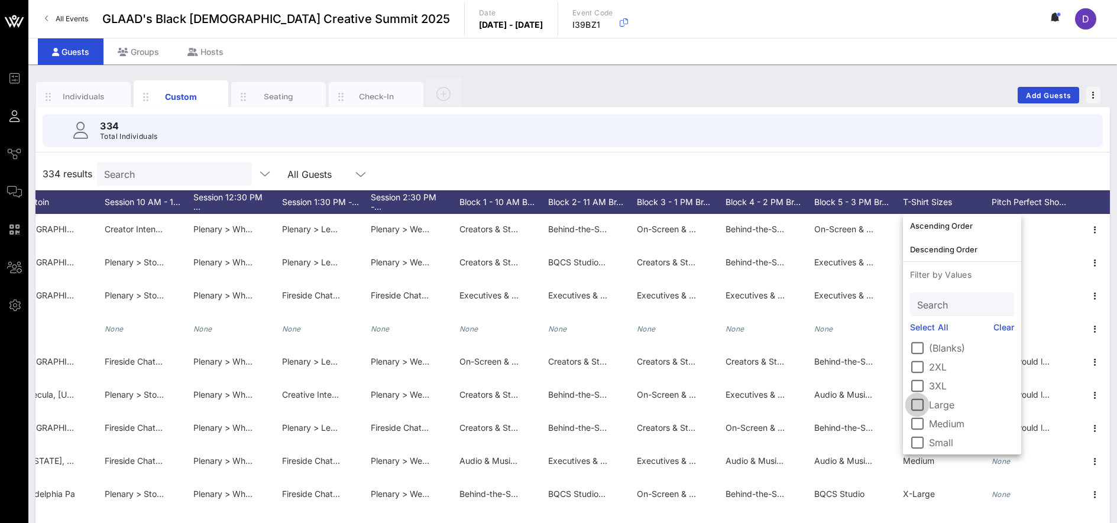
click at [913, 407] on div at bounding box center [917, 405] width 20 height 20
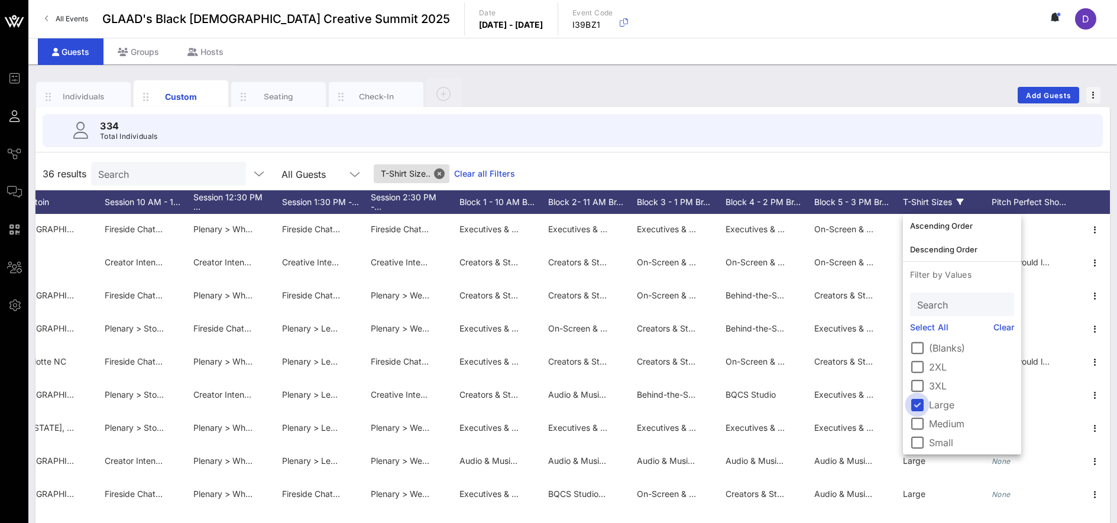
click at [919, 403] on div at bounding box center [917, 405] width 20 height 20
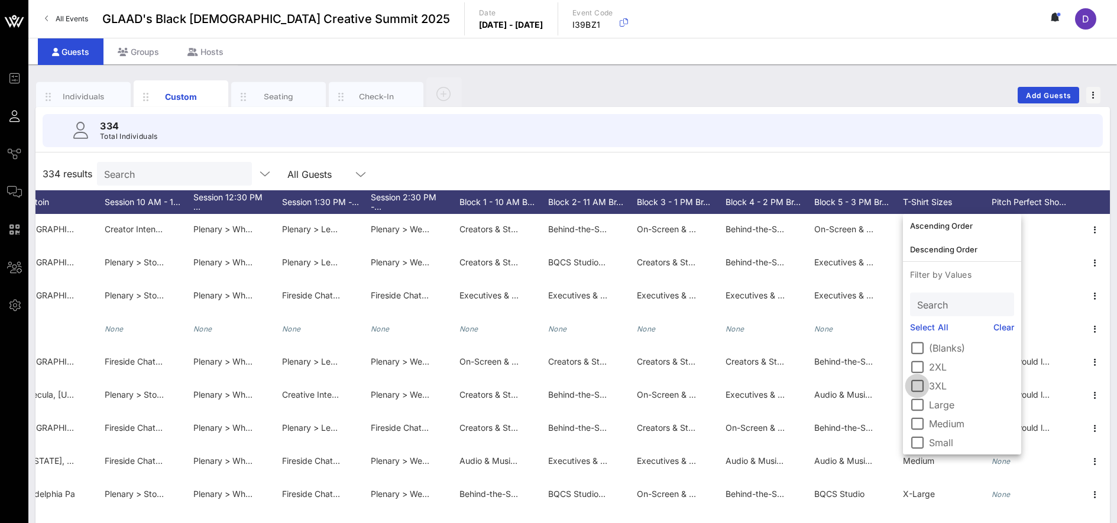
click at [917, 388] on div at bounding box center [917, 386] width 20 height 20
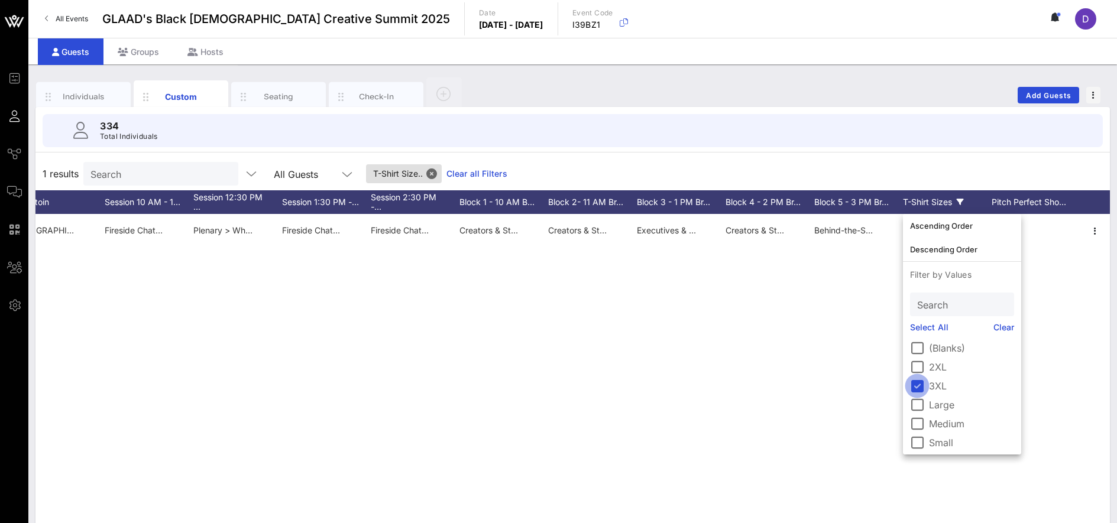
scroll to position [0, 2123]
click at [917, 384] on div at bounding box center [917, 386] width 20 height 20
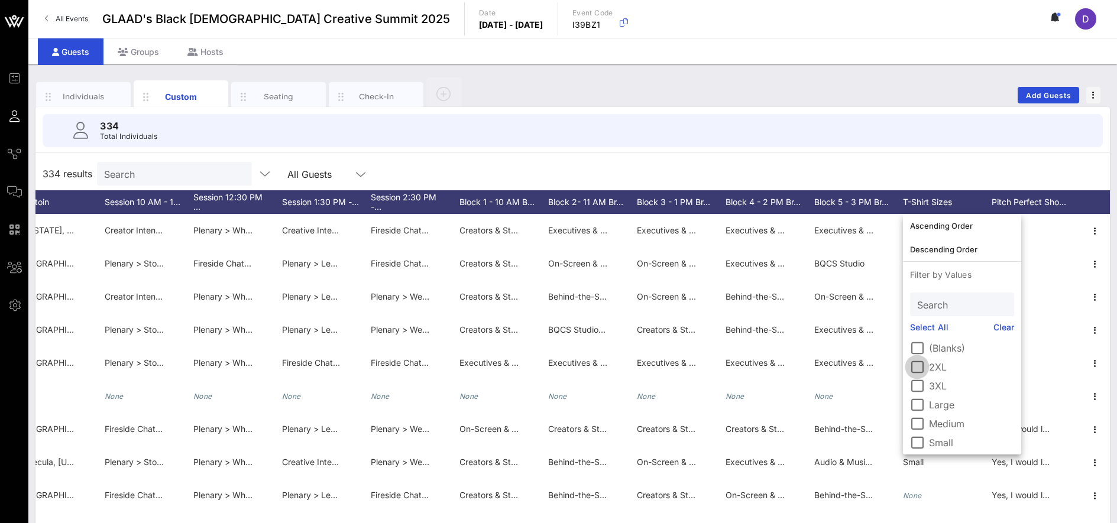
click at [916, 368] on div at bounding box center [917, 367] width 20 height 20
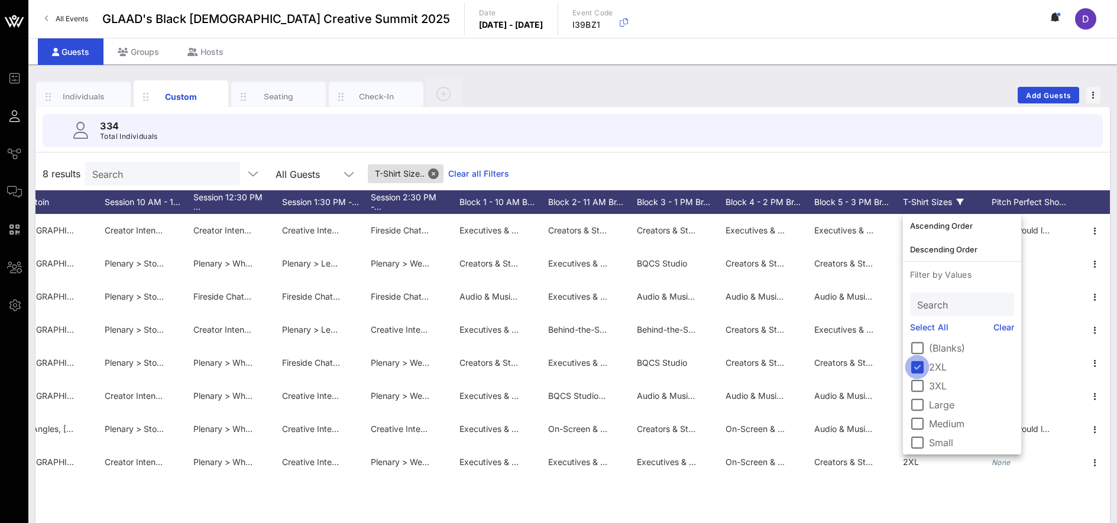
click at [919, 367] on div at bounding box center [917, 367] width 20 height 20
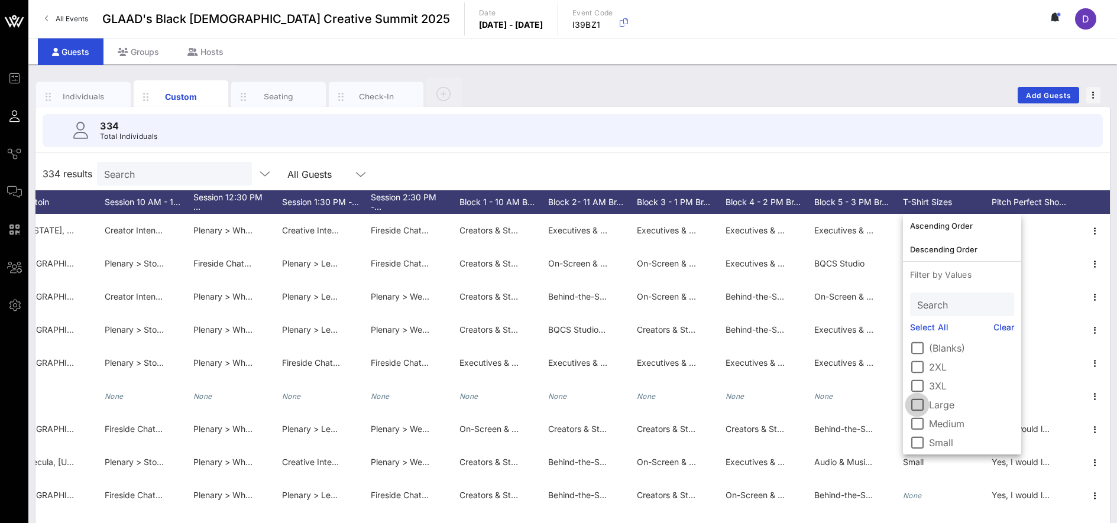
click at [917, 401] on div at bounding box center [917, 405] width 20 height 20
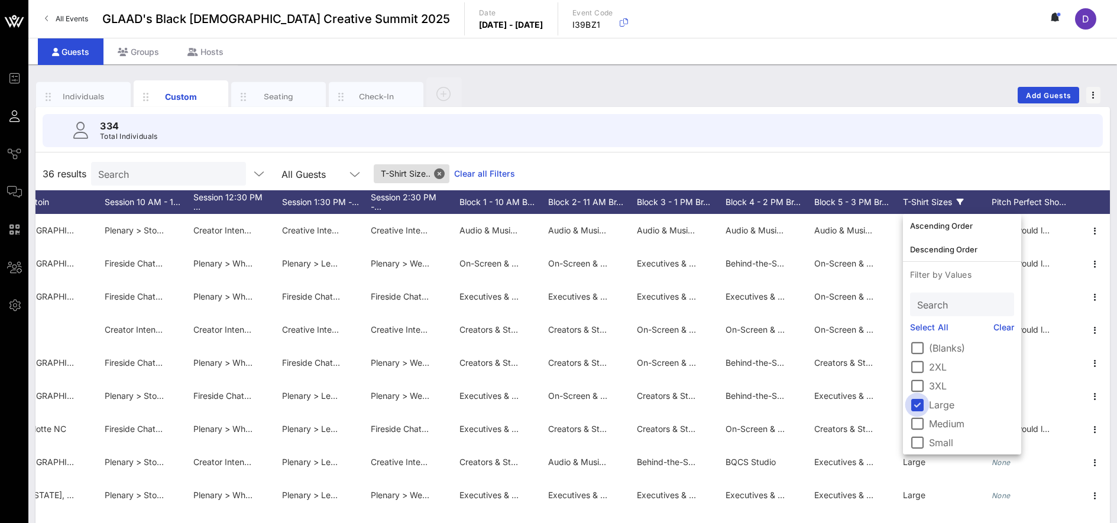
click at [916, 404] on div at bounding box center [917, 405] width 20 height 20
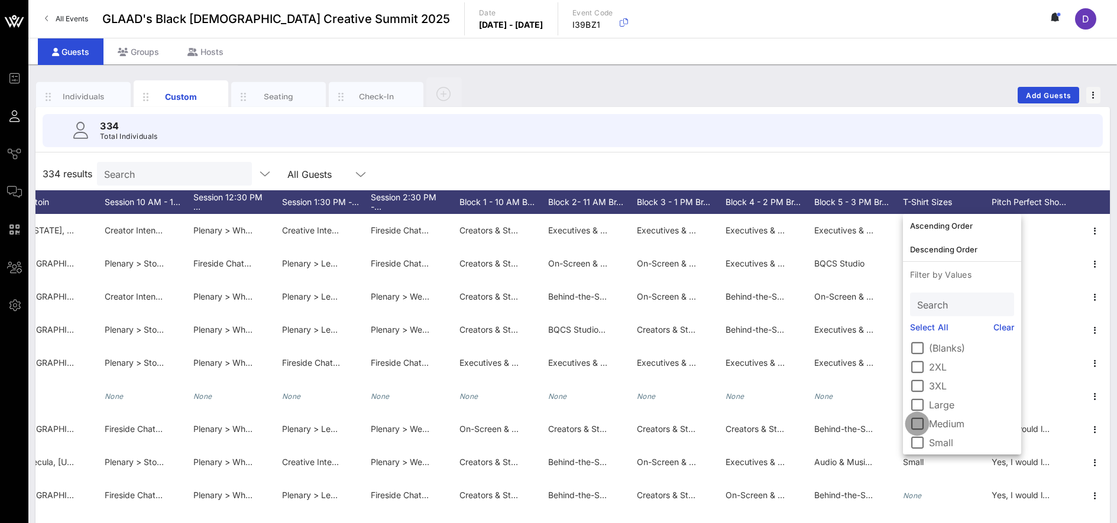
click at [918, 423] on div at bounding box center [917, 424] width 20 height 20
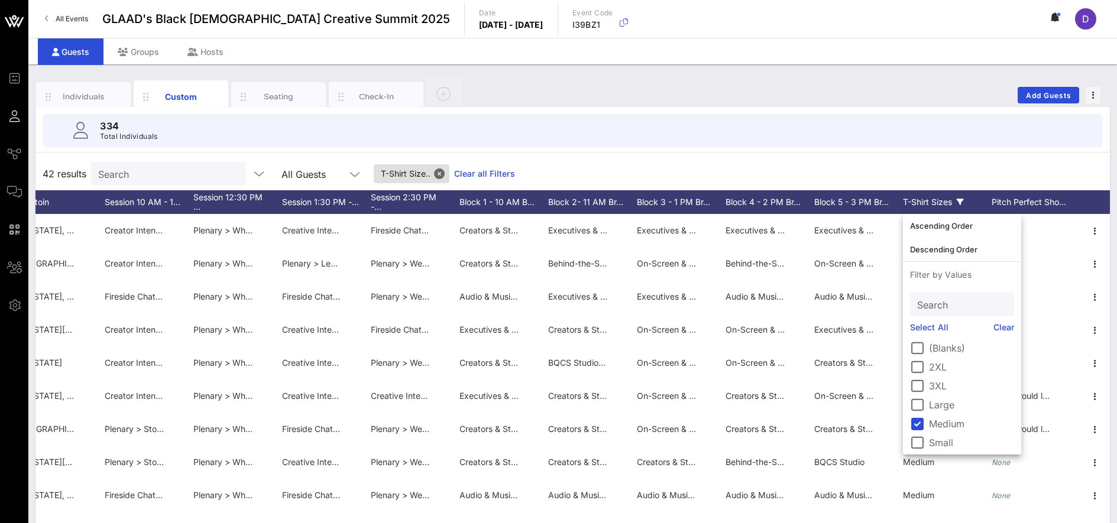
click at [130, 179] on input "Search" at bounding box center [167, 173] width 138 height 15
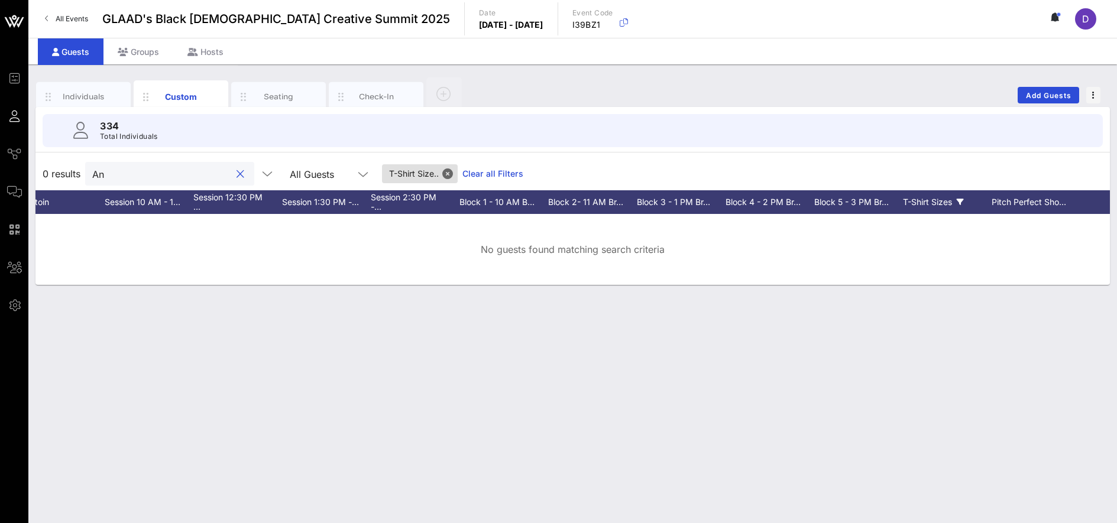
type input "A"
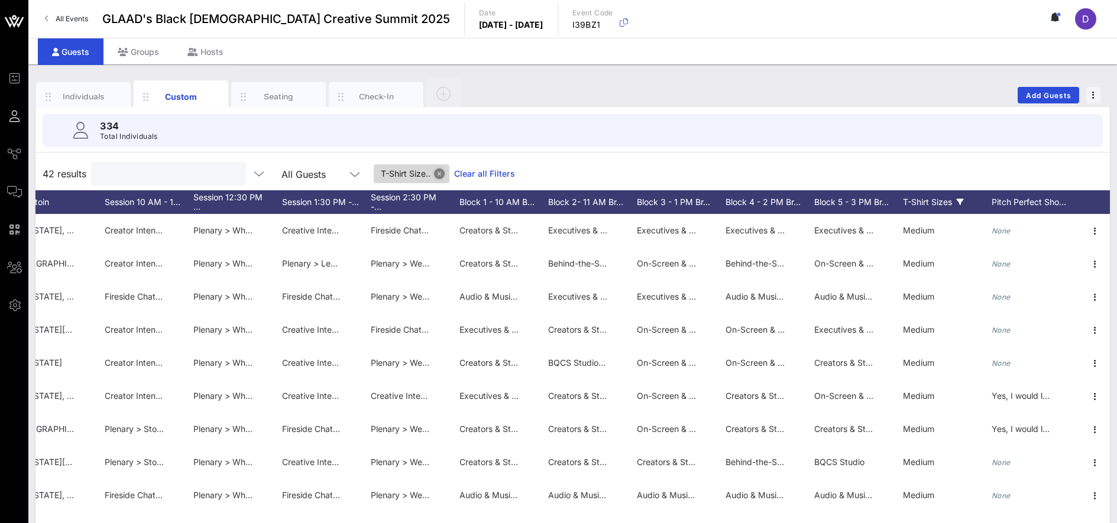
click at [434, 175] on button "Close" at bounding box center [439, 173] width 11 height 11
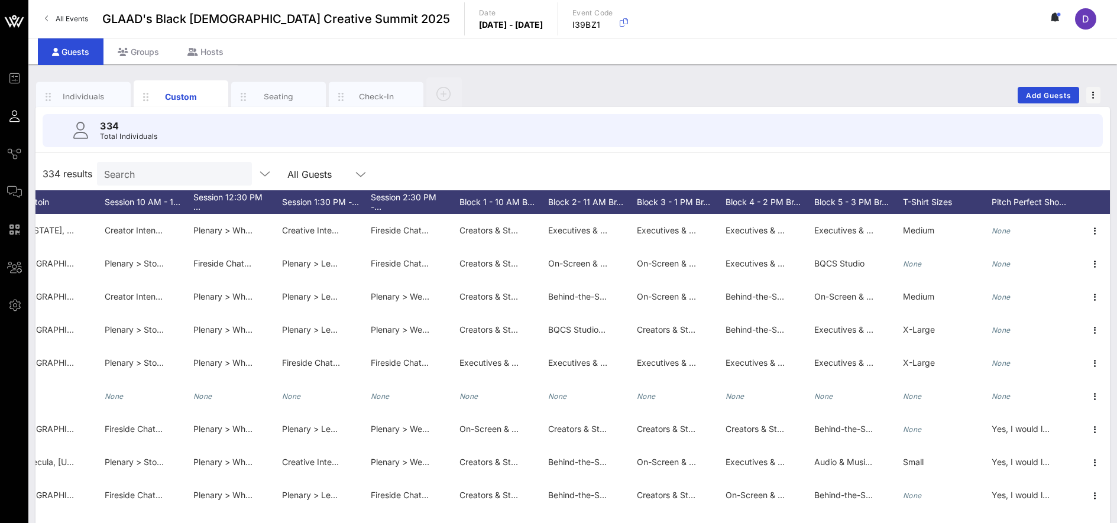
click at [124, 173] on input "Search" at bounding box center [173, 173] width 138 height 15
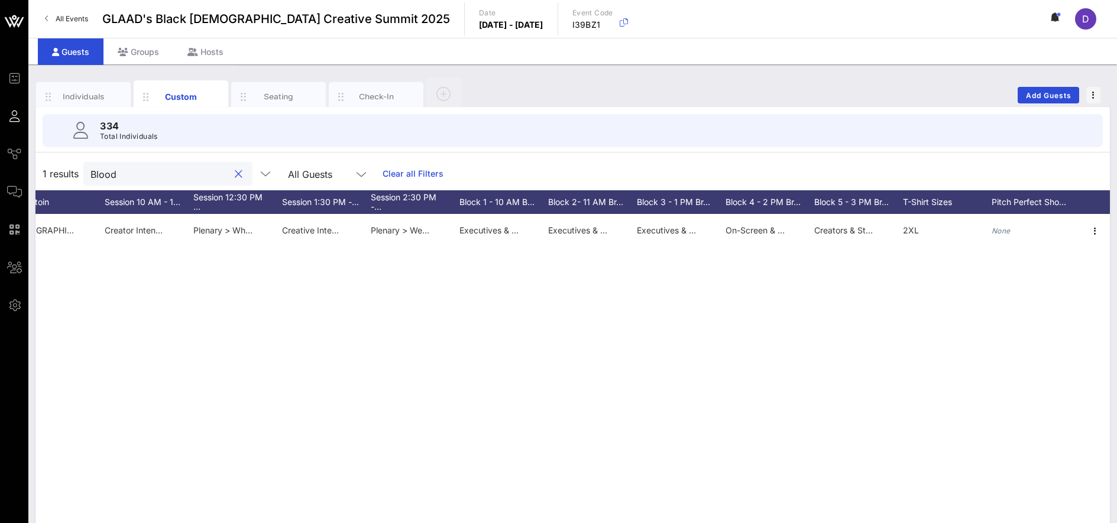
type input "Blood"
click at [962, 200] on icon at bounding box center [959, 202] width 7 height 7
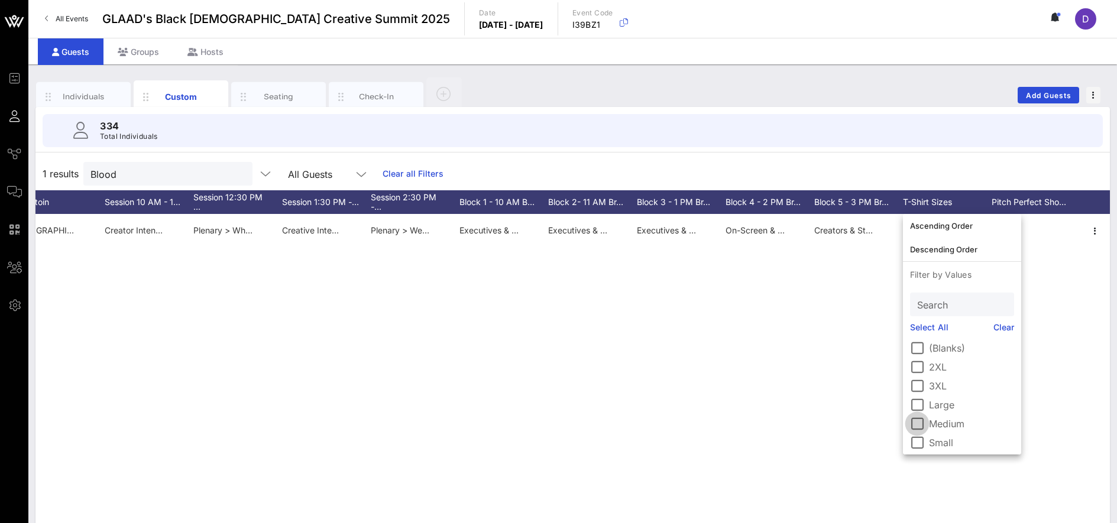
scroll to position [21, 0]
click at [921, 447] on div at bounding box center [917, 440] width 20 height 20
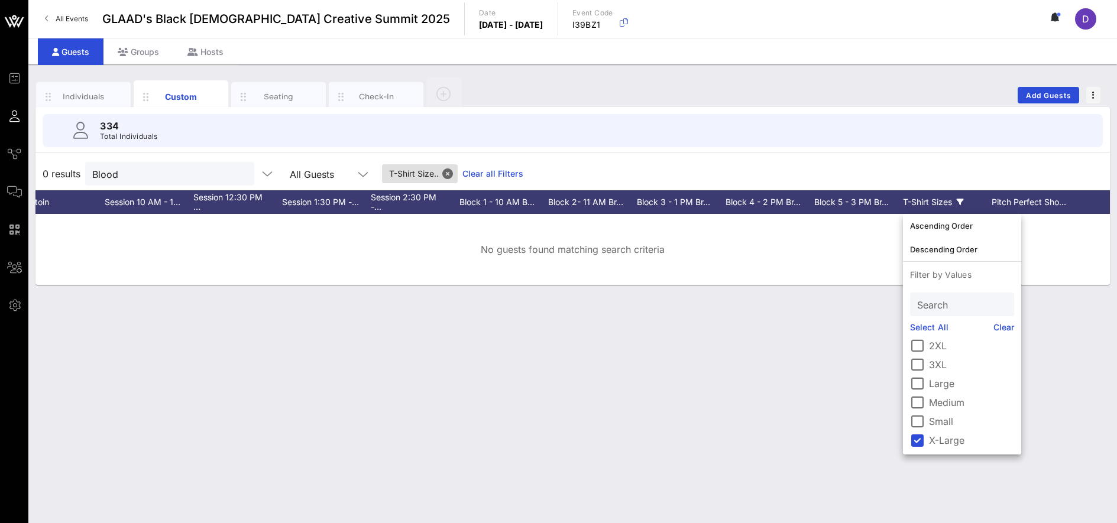
click at [846, 377] on div "Individuals Custom Seating Check-In Add Guests 334 Total Individuals 0 results …" at bounding box center [572, 293] width 1088 height 459
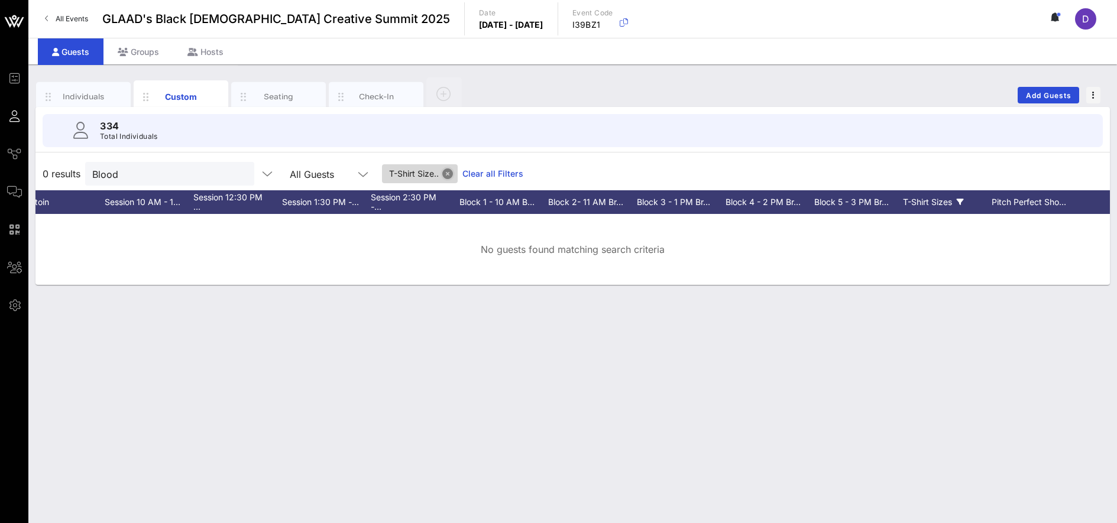
click at [442, 171] on button "Close" at bounding box center [447, 173] width 11 height 11
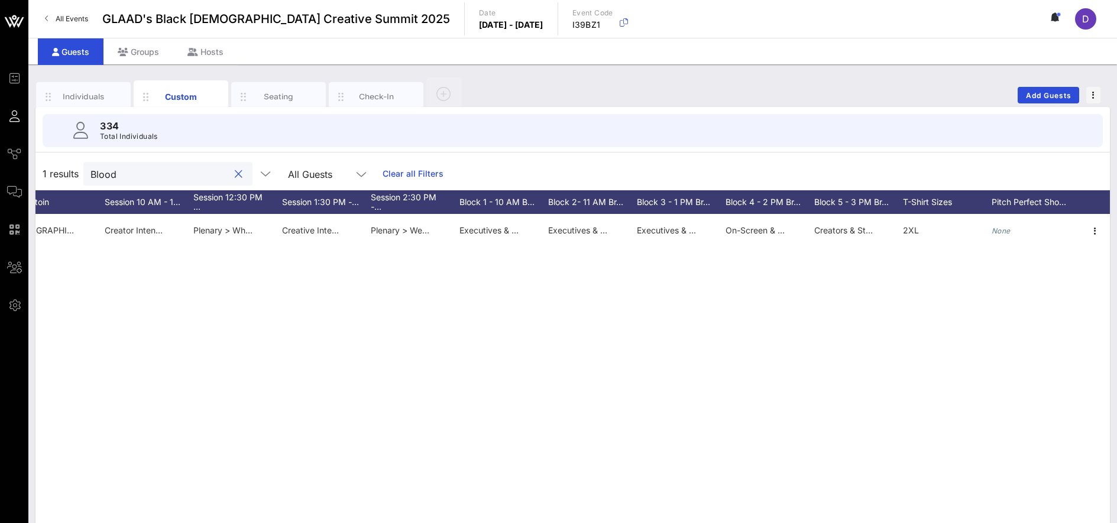
click at [141, 172] on input "Blood" at bounding box center [159, 173] width 138 height 15
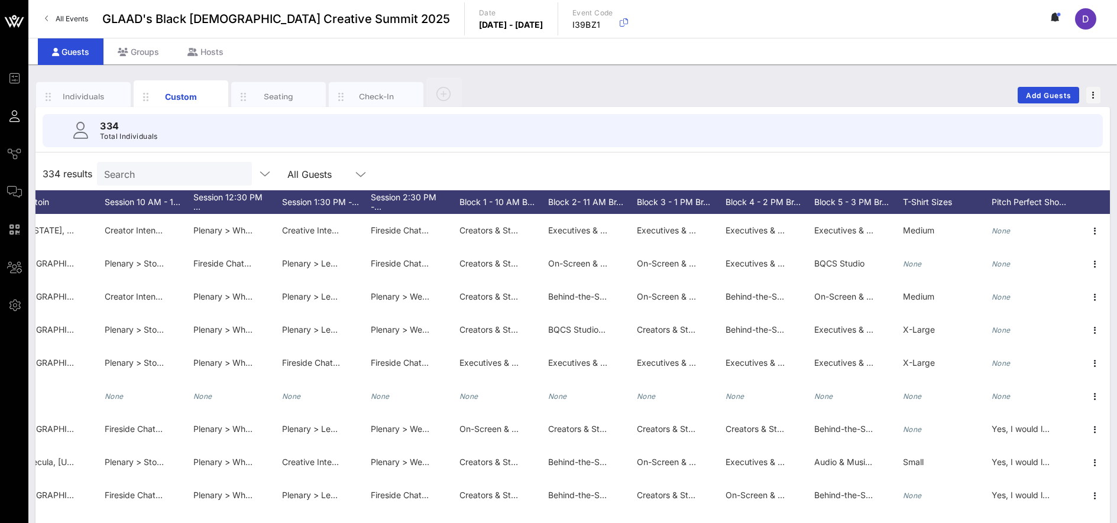
click at [418, 151] on div "334 Total Individuals" at bounding box center [572, 130] width 1088 height 47
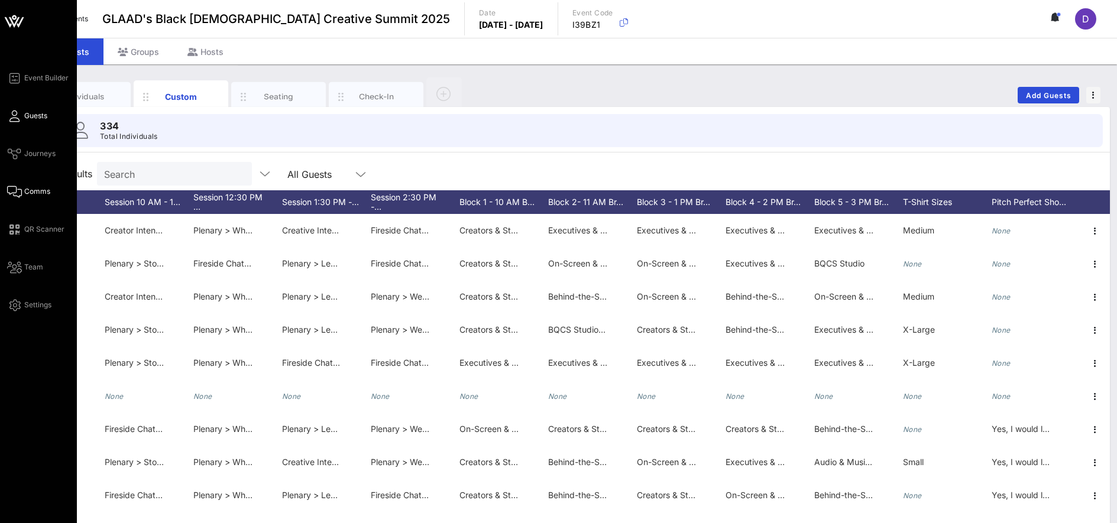
click at [33, 194] on span "Comms" at bounding box center [37, 191] width 26 height 11
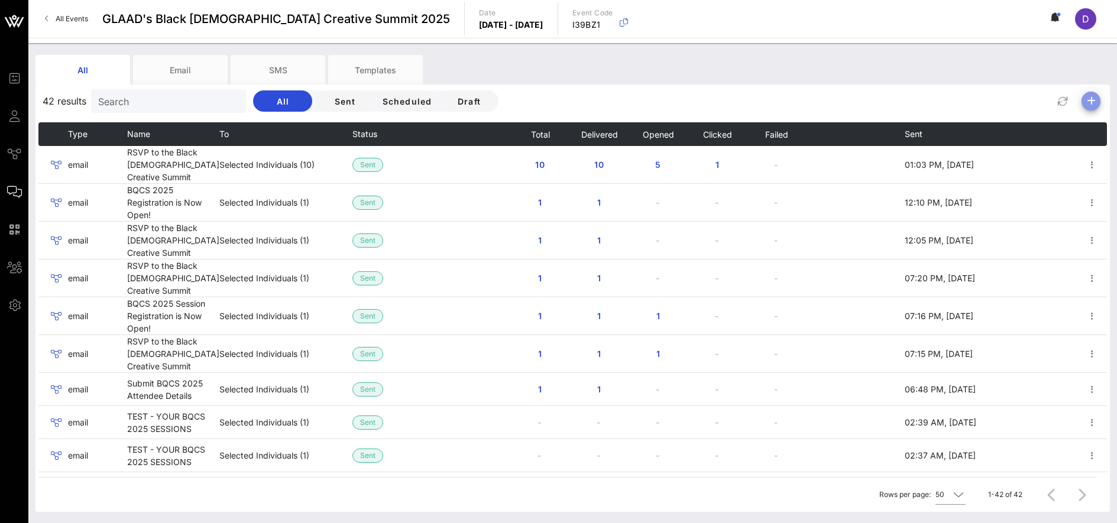
click at [1095, 105] on icon "button" at bounding box center [1090, 101] width 14 height 14
click at [1091, 124] on div "Email" at bounding box center [1086, 124] width 24 height 11
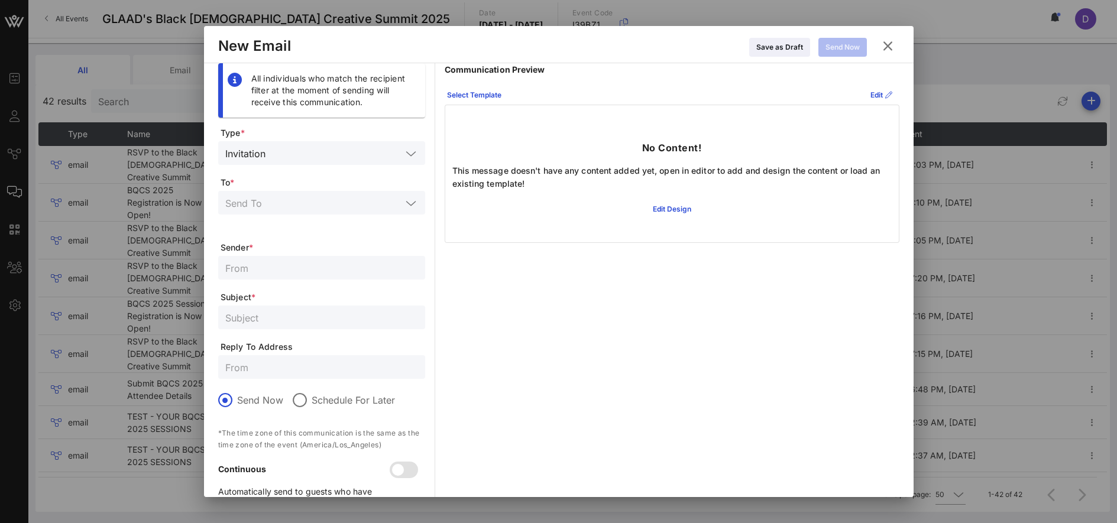
click at [333, 205] on input "text" at bounding box center [313, 202] width 176 height 15
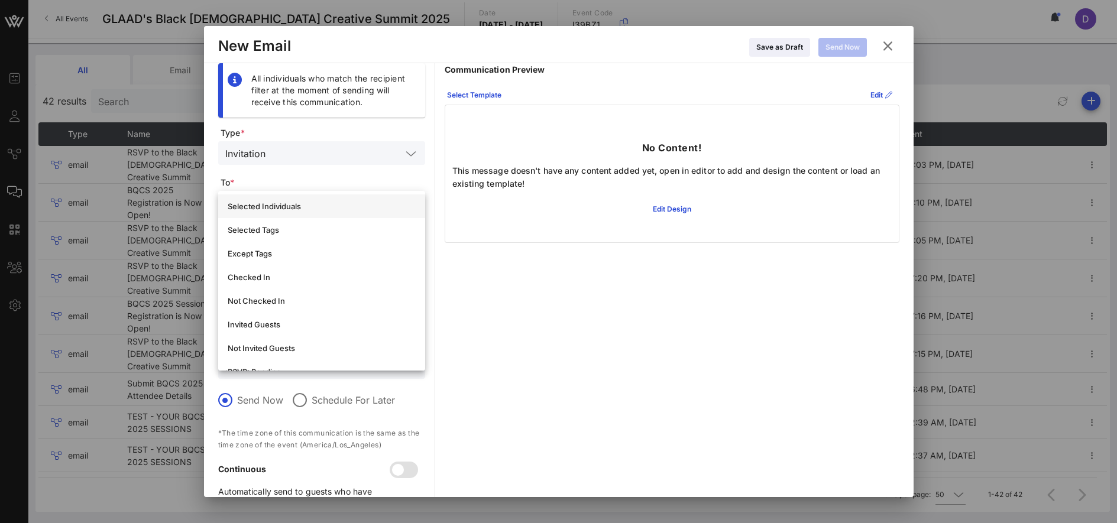
scroll to position [67, 0]
click at [324, 236] on div "Selected Tags" at bounding box center [322, 234] width 188 height 9
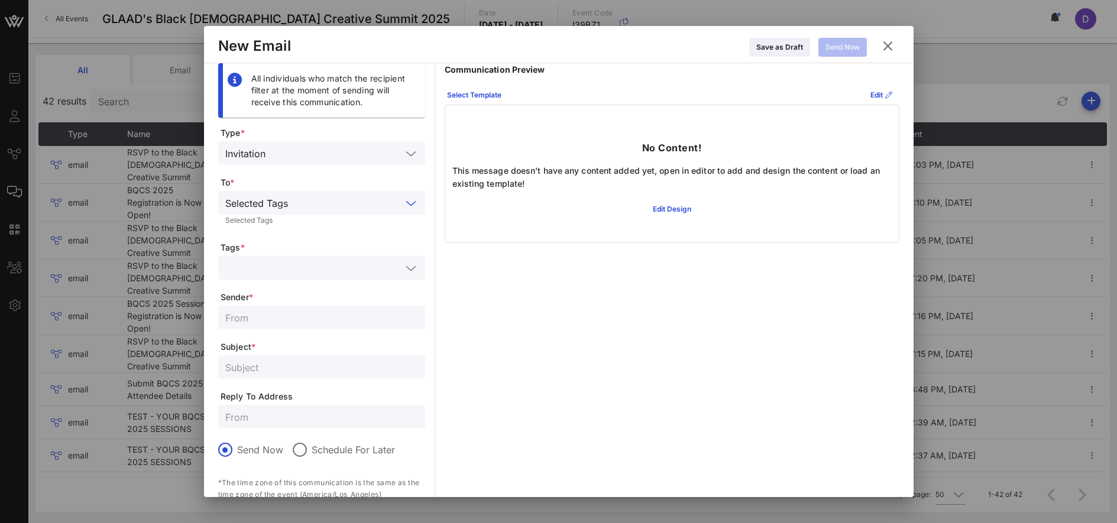
click at [339, 261] on input "text" at bounding box center [313, 267] width 176 height 15
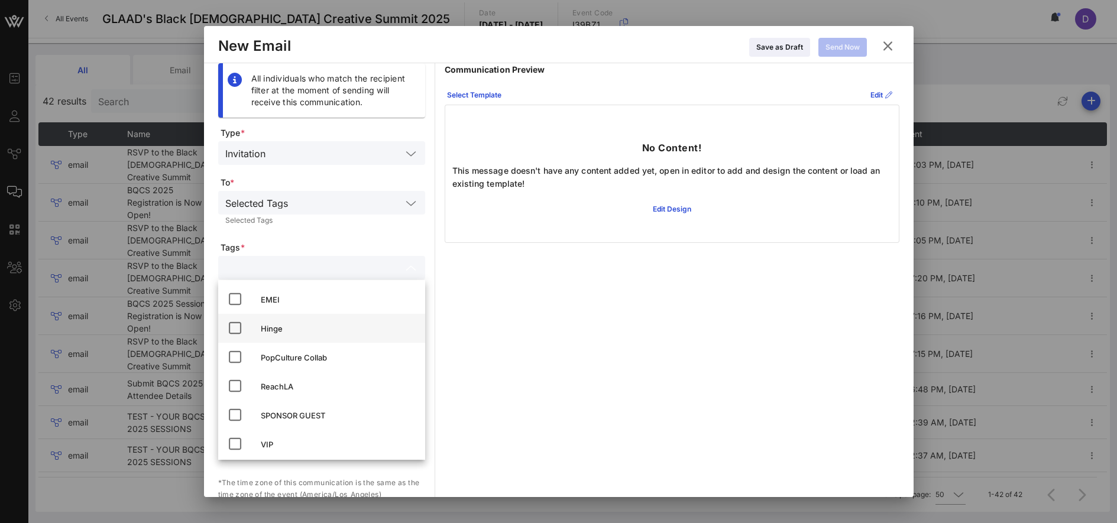
scroll to position [4, 0]
click at [316, 197] on input "text" at bounding box center [347, 202] width 109 height 15
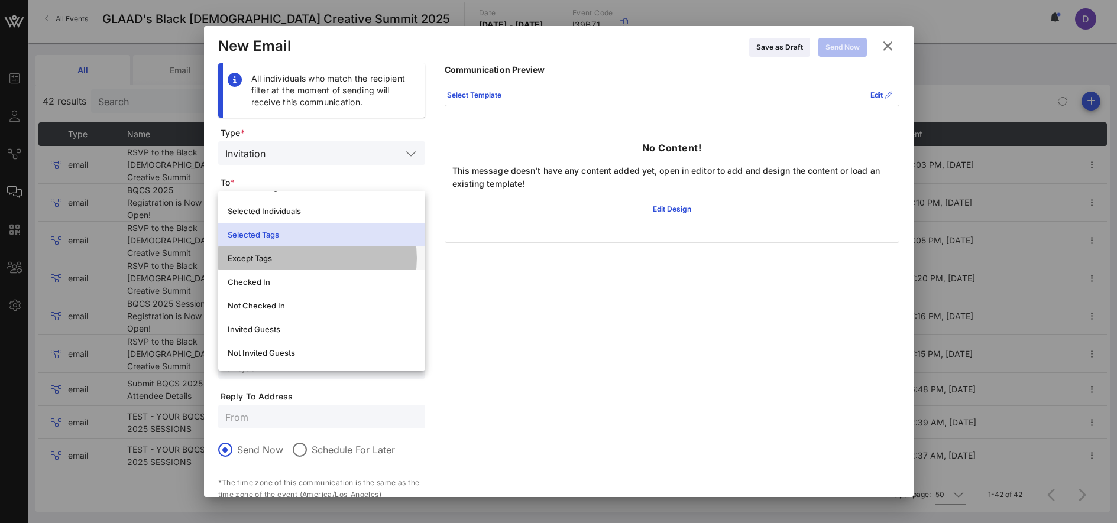
click at [316, 264] on div "Except Tags" at bounding box center [322, 258] width 188 height 19
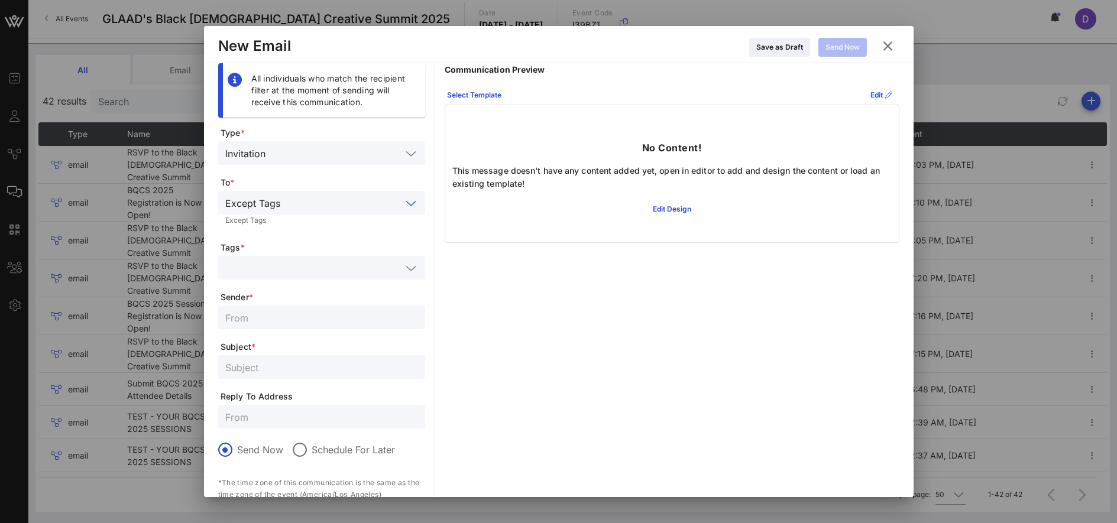
click at [317, 270] on input "text" at bounding box center [313, 267] width 176 height 15
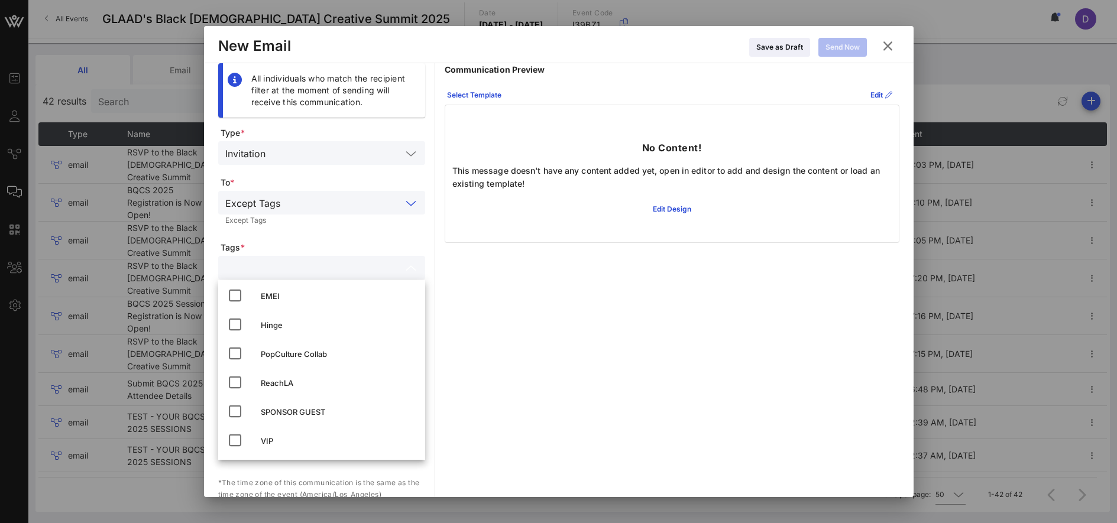
click at [299, 202] on input "text" at bounding box center [343, 202] width 116 height 15
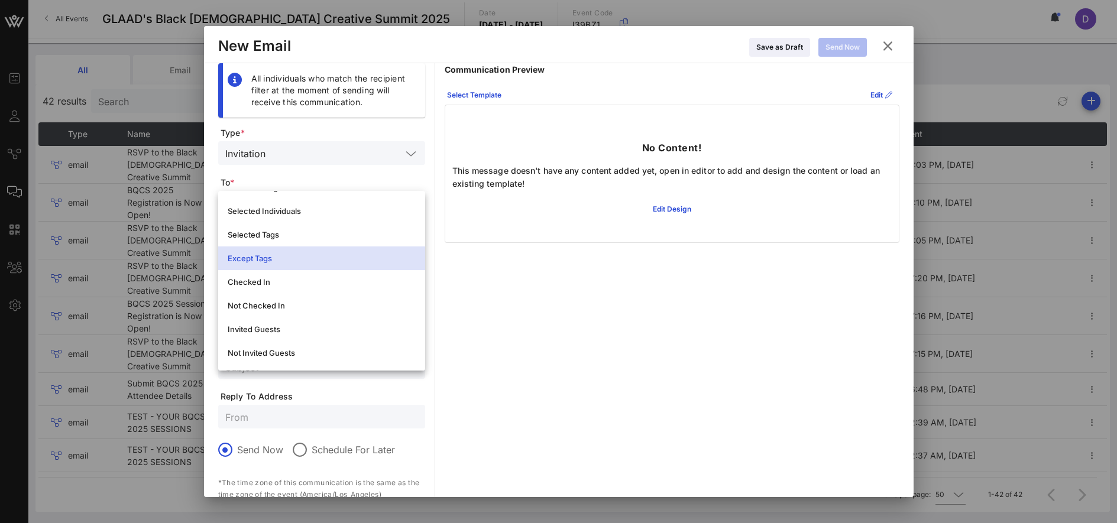
click at [299, 202] on div "Selected Individuals" at bounding box center [322, 211] width 188 height 19
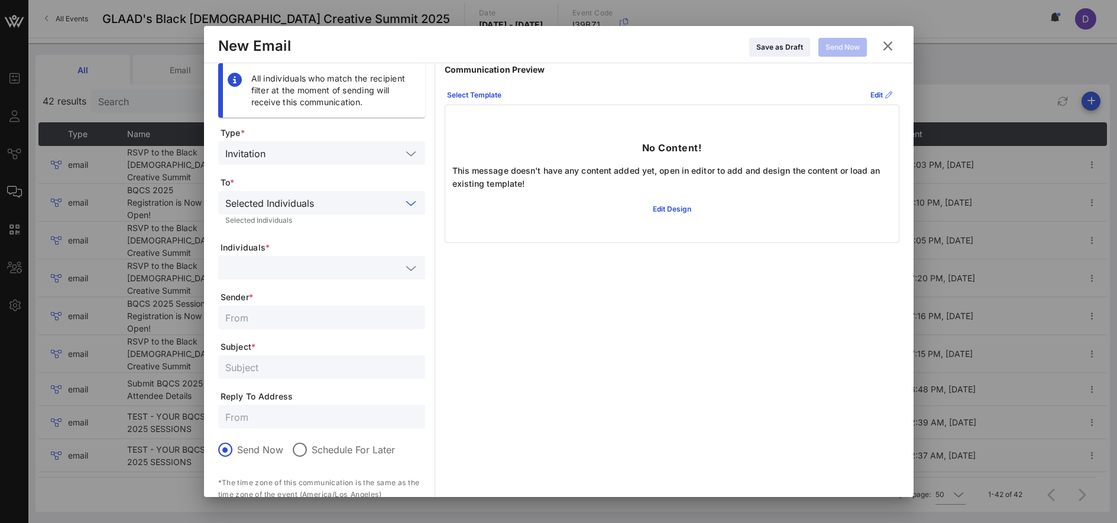
click at [299, 202] on div "Selected Individuals" at bounding box center [269, 203] width 89 height 11
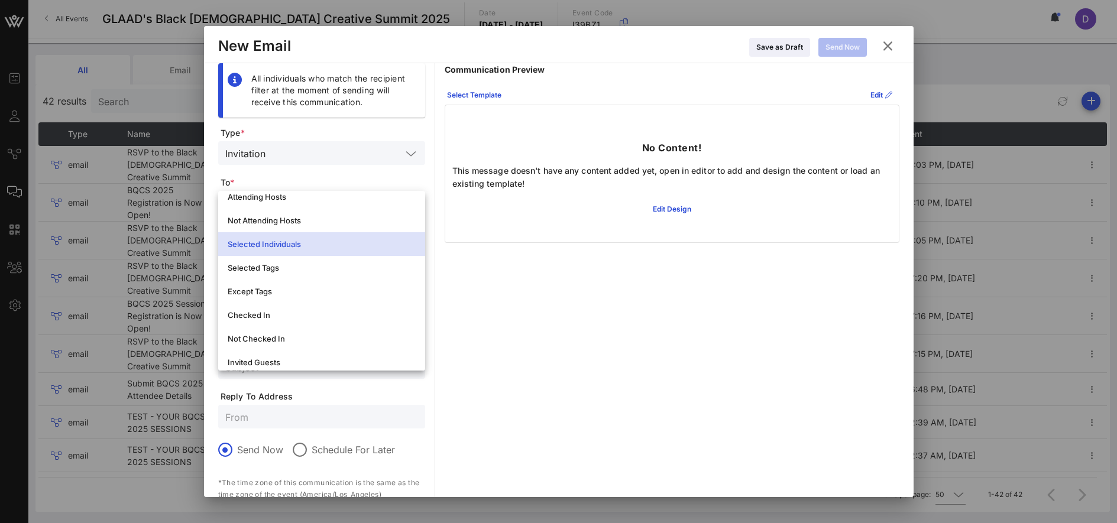
scroll to position [7, 0]
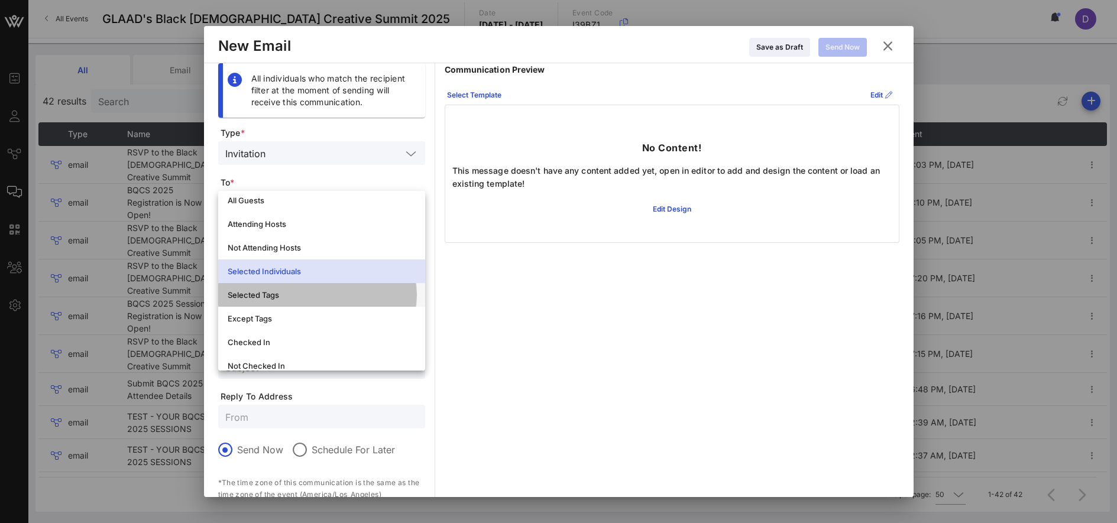
click at [301, 285] on div "Selected Tags" at bounding box center [322, 294] width 188 height 19
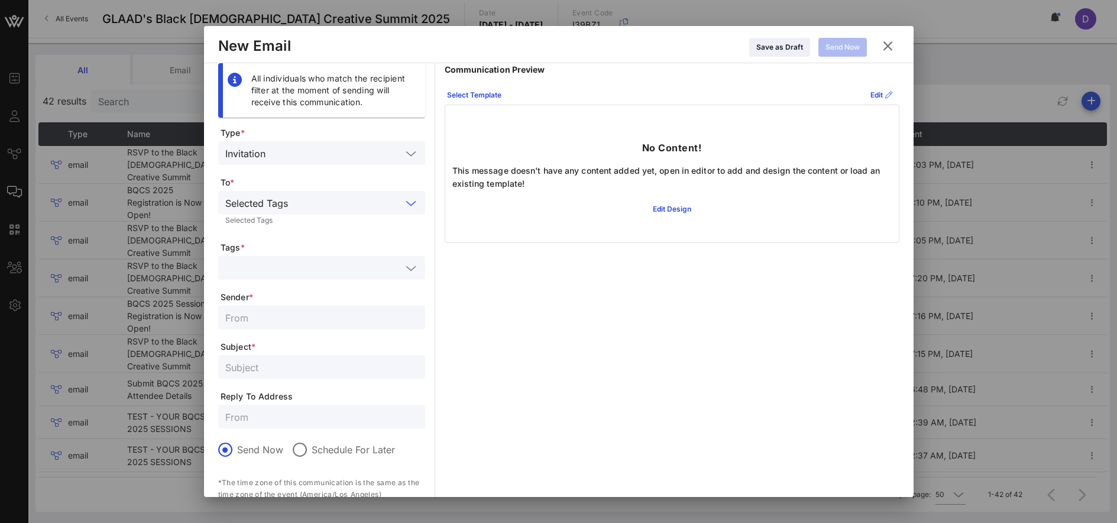
click at [300, 251] on span "Tags *" at bounding box center [322, 248] width 205 height 12
click at [304, 260] on input "text" at bounding box center [313, 267] width 176 height 15
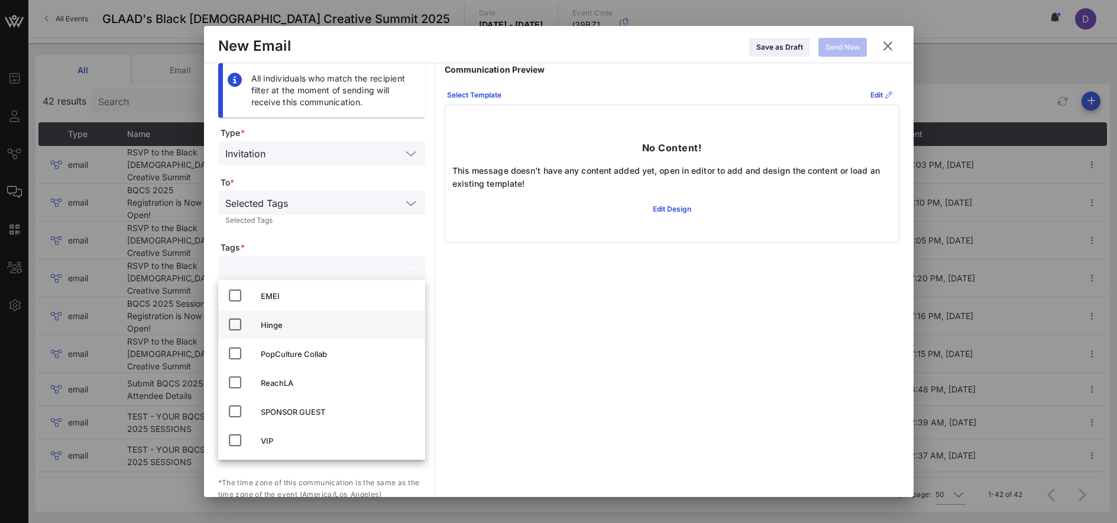
scroll to position [0, 0]
click at [311, 245] on span "Tags *" at bounding box center [322, 248] width 205 height 12
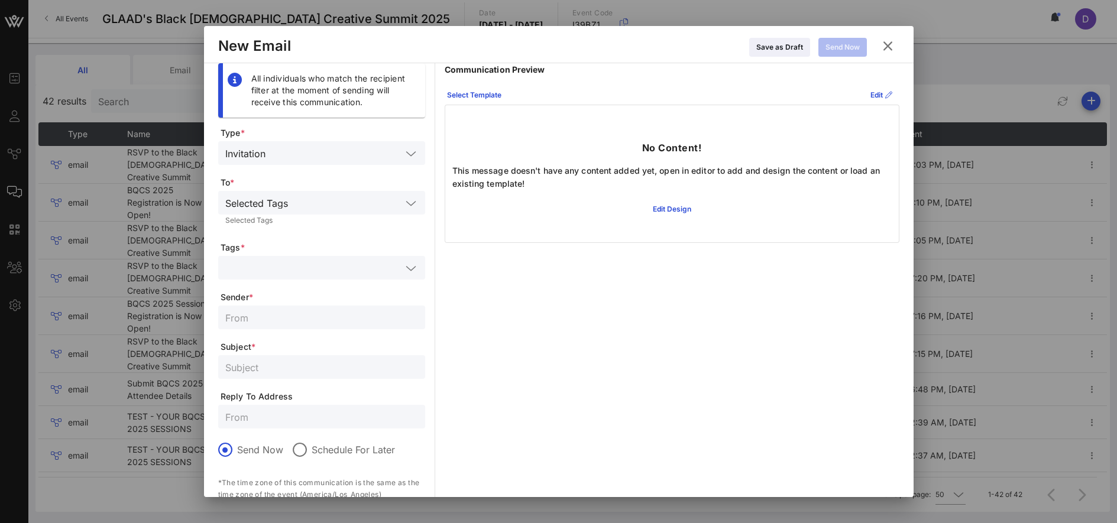
click at [417, 200] on div "Selected Tags" at bounding box center [321, 203] width 207 height 24
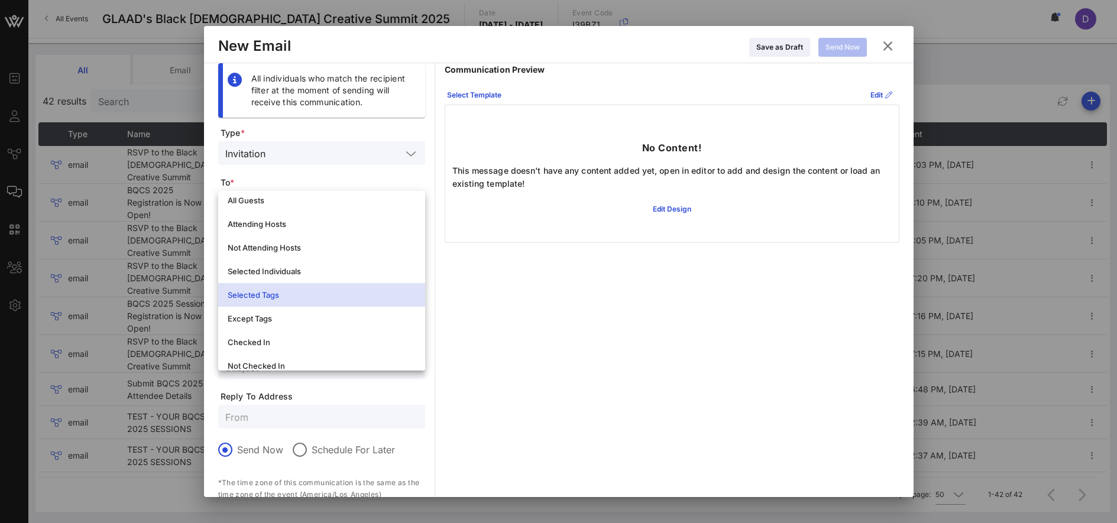
click at [404, 157] on div at bounding box center [411, 154] width 14 height 14
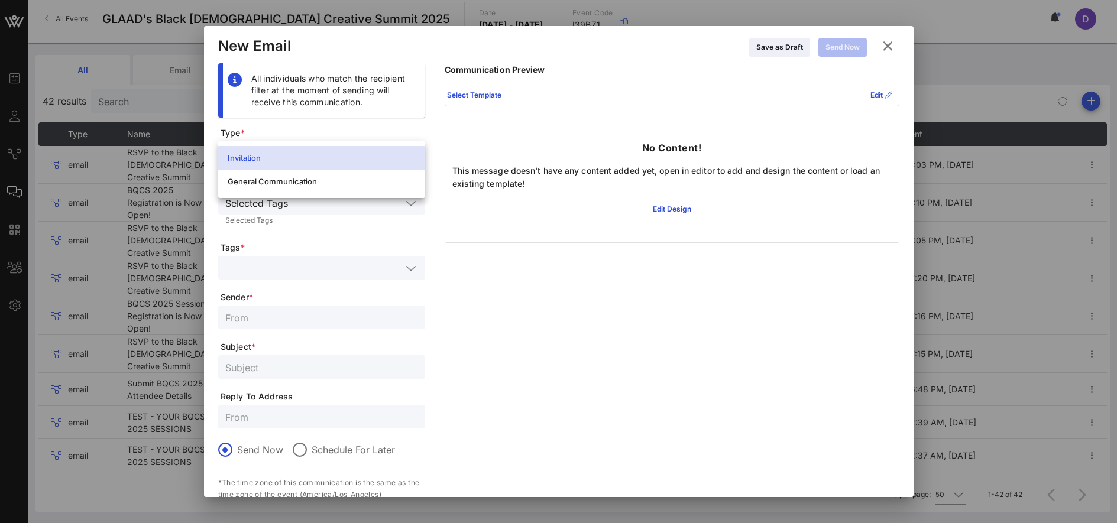
click at [418, 231] on form "Type * Invitation To * Selected Tags Selected Tags Tags * Sender * Subject * Re…" at bounding box center [321, 348] width 207 height 443
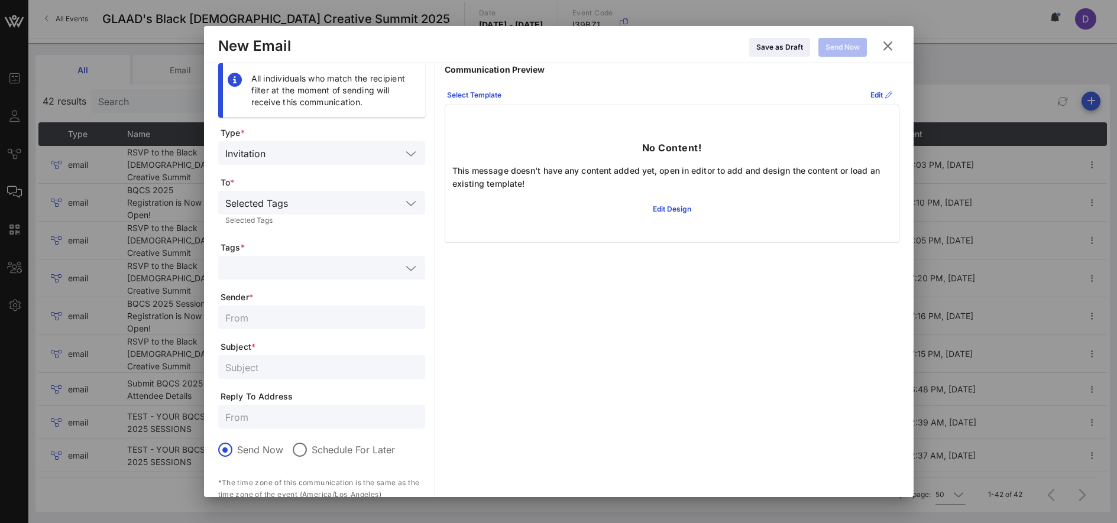
click at [414, 199] on icon at bounding box center [410, 203] width 11 height 14
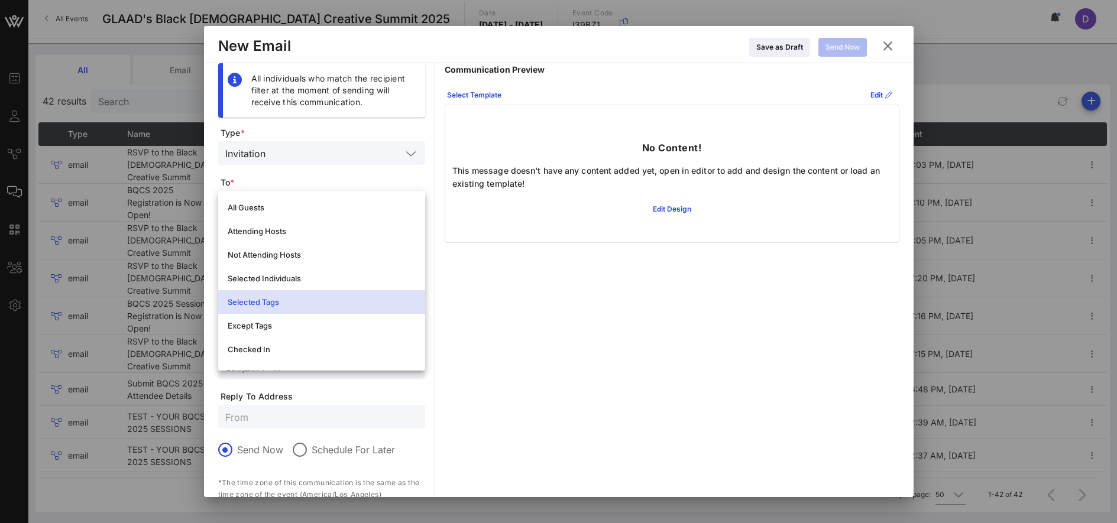
click at [887, 47] on icon at bounding box center [888, 46] width 16 height 14
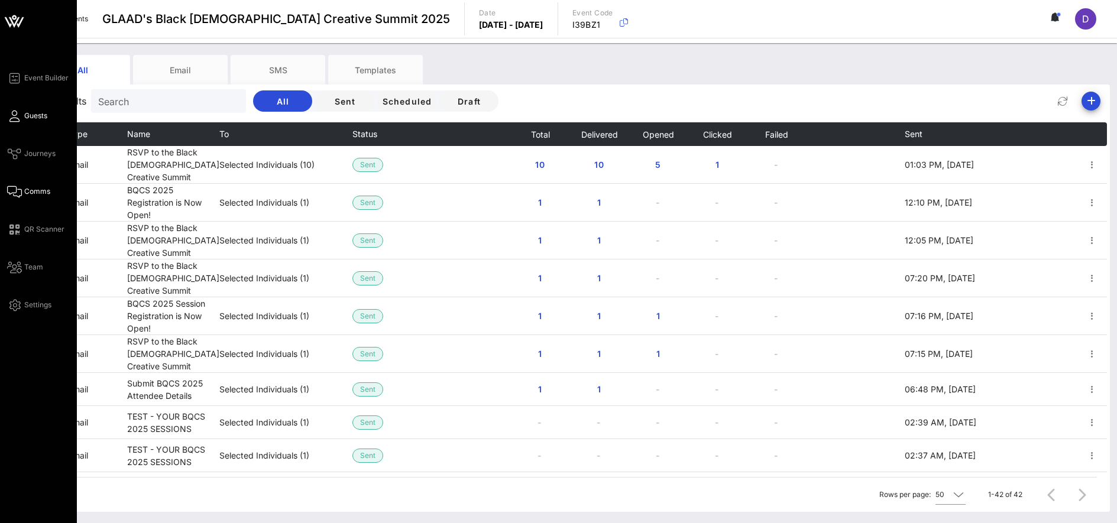
click at [13, 117] on icon at bounding box center [14, 116] width 15 height 2
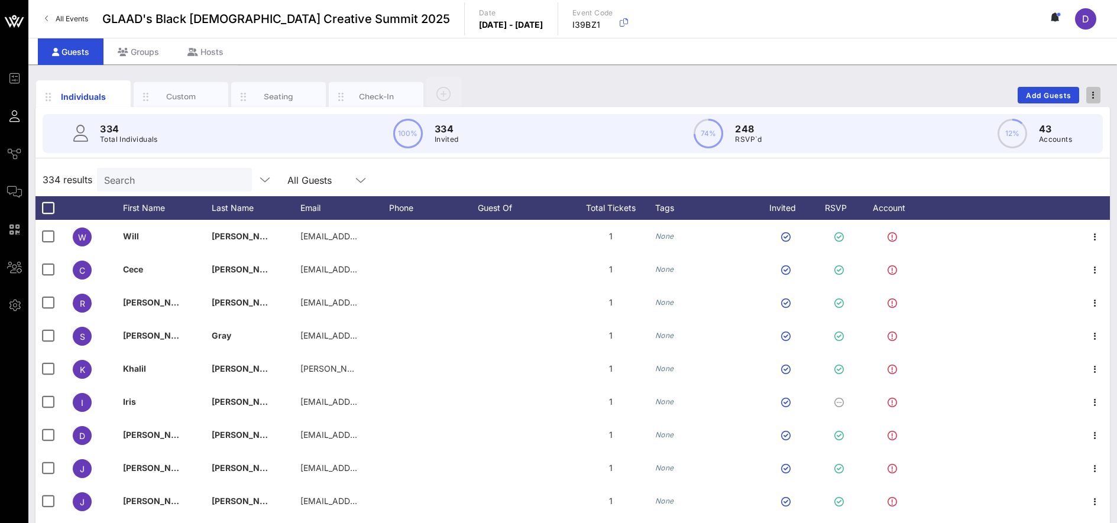
click at [1094, 93] on span "button" at bounding box center [1093, 95] width 14 height 8
click at [1059, 118] on div "Export To CSV" at bounding box center [1071, 115] width 57 height 9
click at [155, 187] on div "Search" at bounding box center [173, 180] width 138 height 24
click at [187, 99] on div "Custom" at bounding box center [181, 96] width 53 height 11
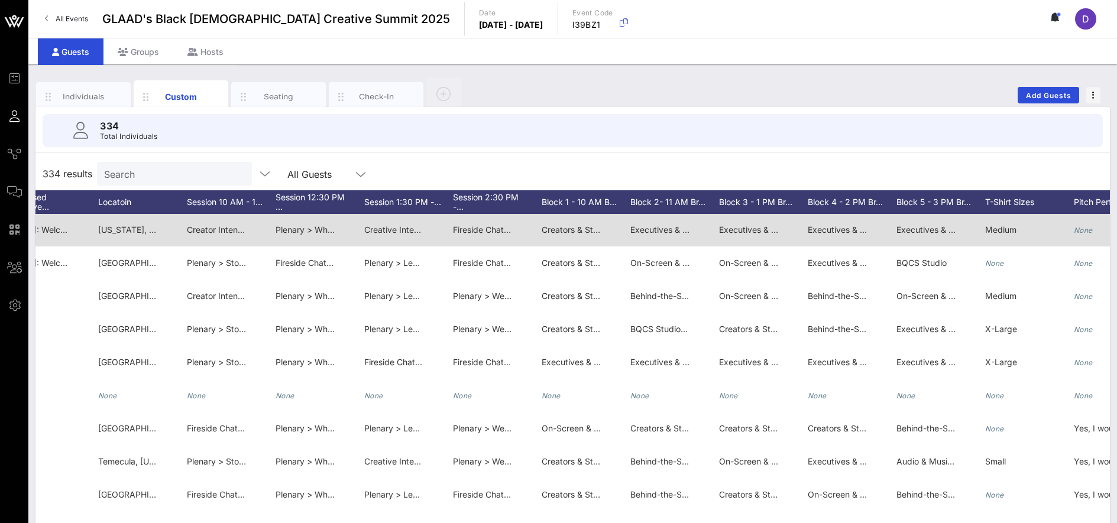
scroll to position [0, 2107]
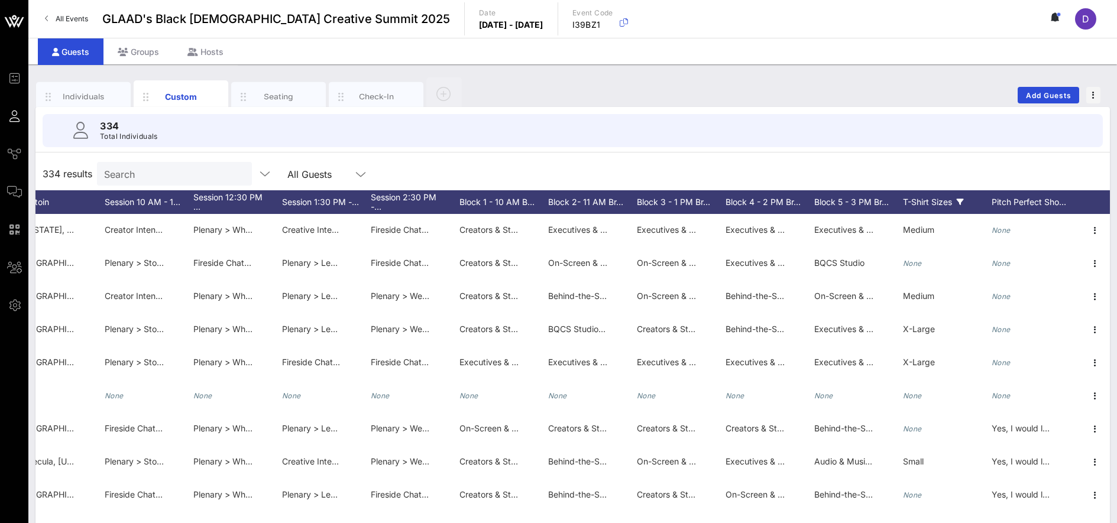
click at [962, 203] on icon at bounding box center [959, 202] width 7 height 7
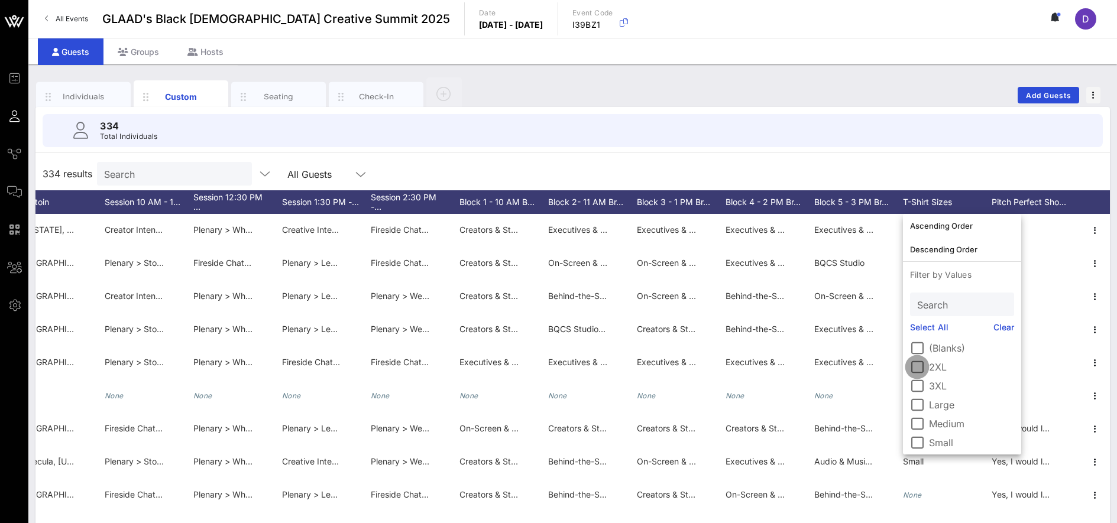
click at [920, 369] on div at bounding box center [917, 367] width 20 height 20
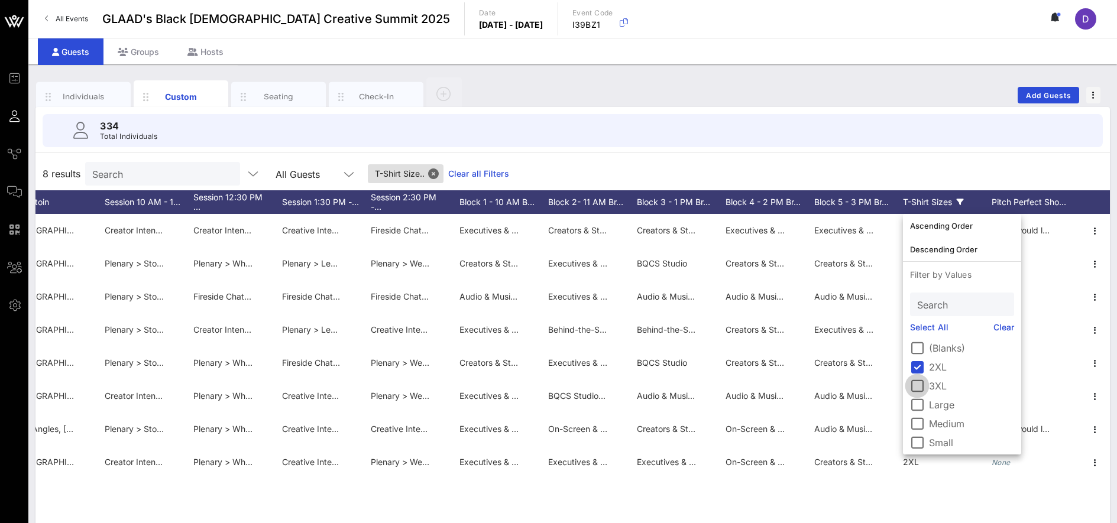
click at [919, 388] on div at bounding box center [917, 386] width 20 height 20
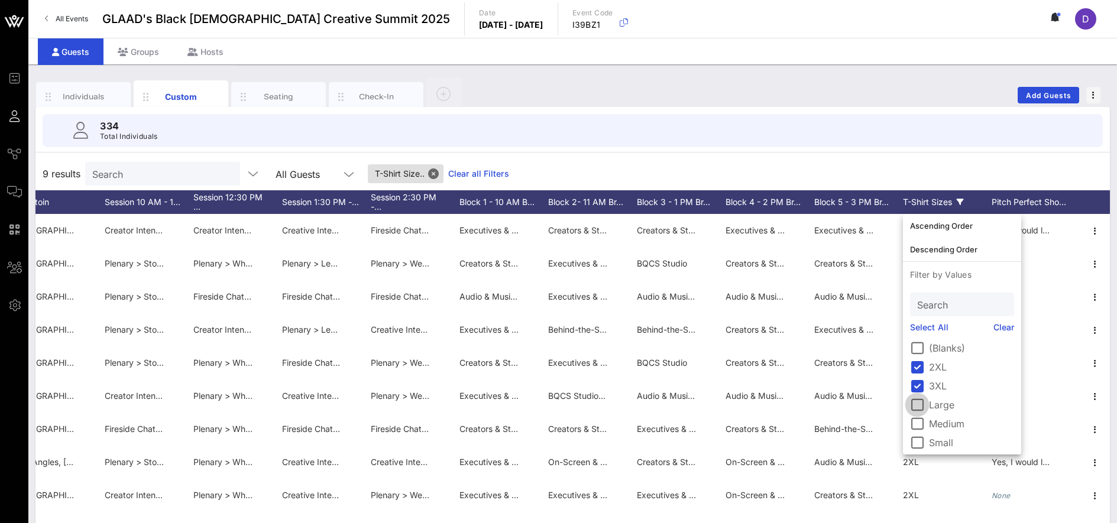
click at [919, 411] on div at bounding box center [917, 405] width 20 height 20
click at [919, 430] on div at bounding box center [917, 424] width 20 height 20
click at [920, 443] on div at bounding box center [917, 443] width 20 height 20
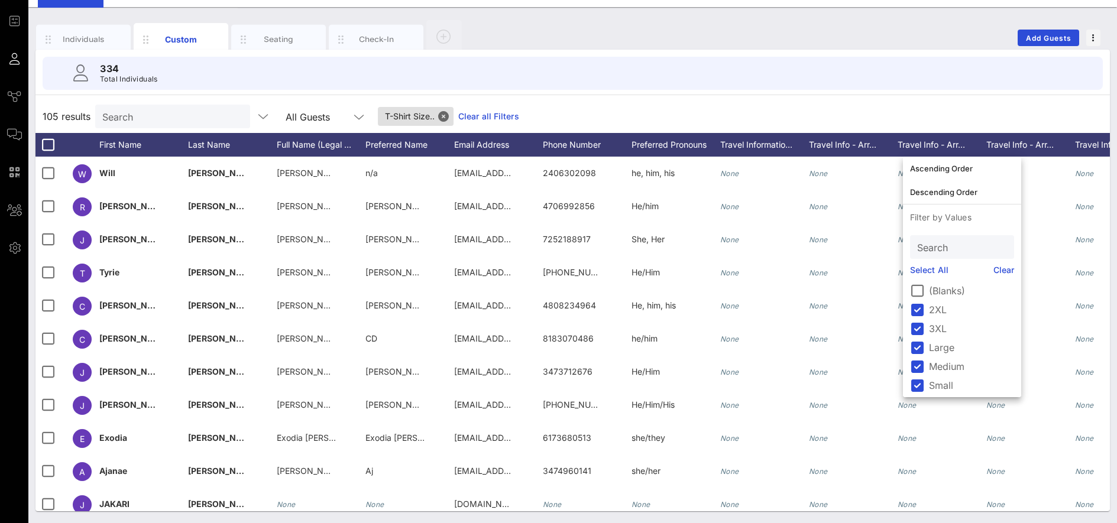
click at [1005, 268] on link "Clear" at bounding box center [1003, 270] width 21 height 13
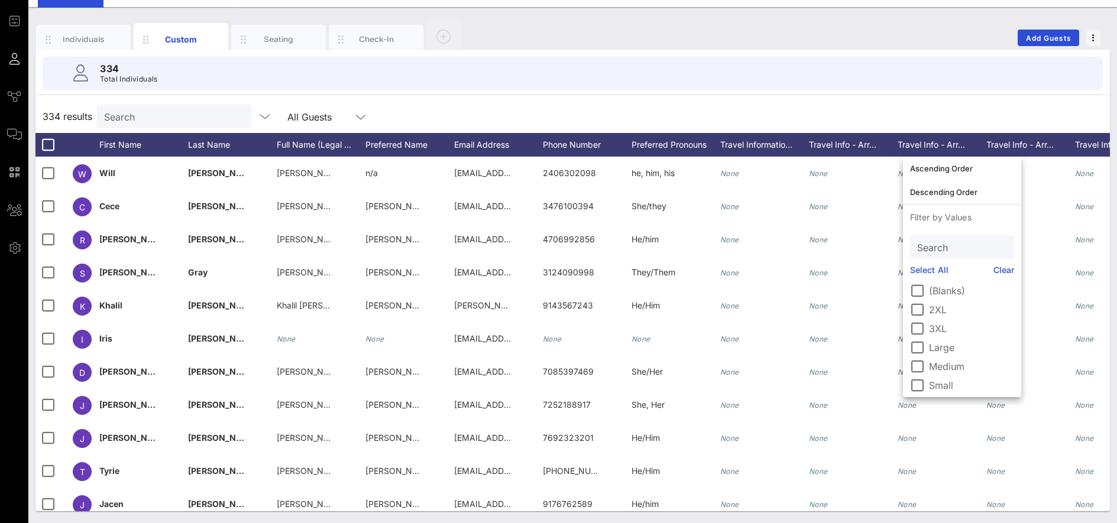
click at [906, 103] on div "334 results Search All Guests" at bounding box center [572, 116] width 1074 height 33
